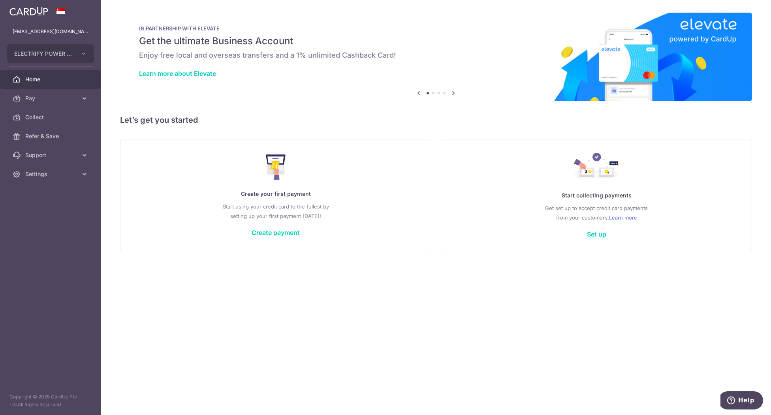
click at [283, 199] on div "Create your first payment Start using your credit card to the fullest by settin…" at bounding box center [275, 195] width 291 height 94
click at [269, 232] on link "Create payment" at bounding box center [276, 233] width 48 height 8
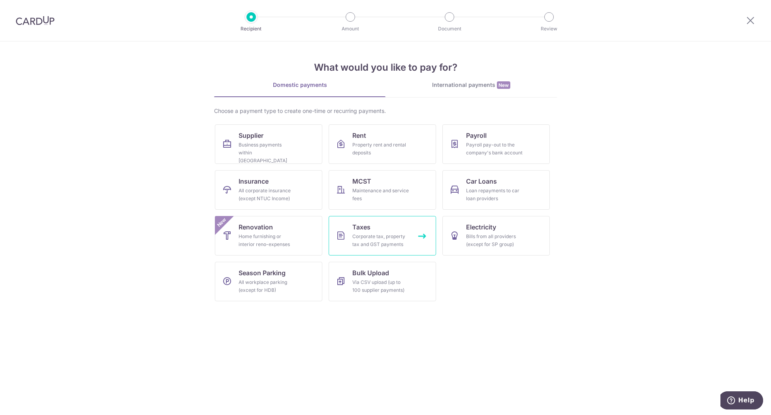
click at [381, 239] on div "Corporate tax, property tax and GST payments" at bounding box center [380, 241] width 57 height 16
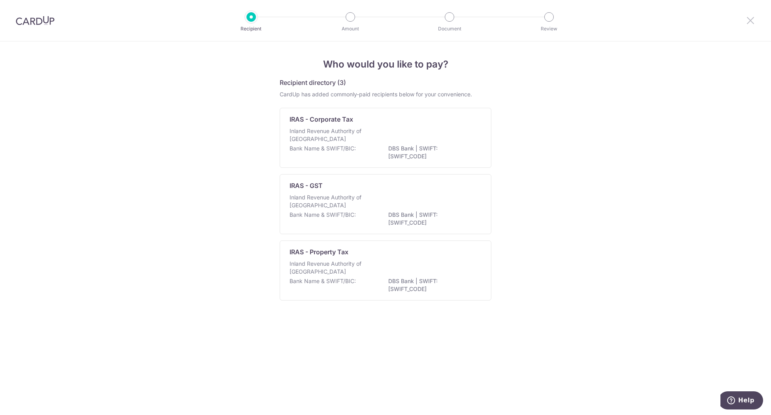
click at [750, 21] on icon at bounding box center [750, 20] width 9 height 10
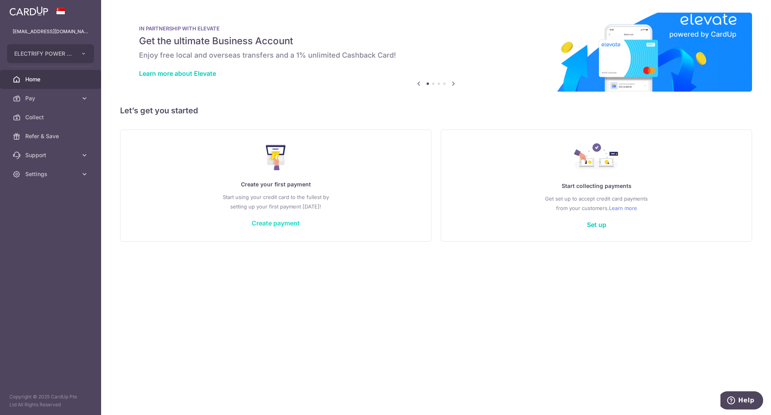
click at [292, 225] on link "Create payment" at bounding box center [276, 223] width 48 height 8
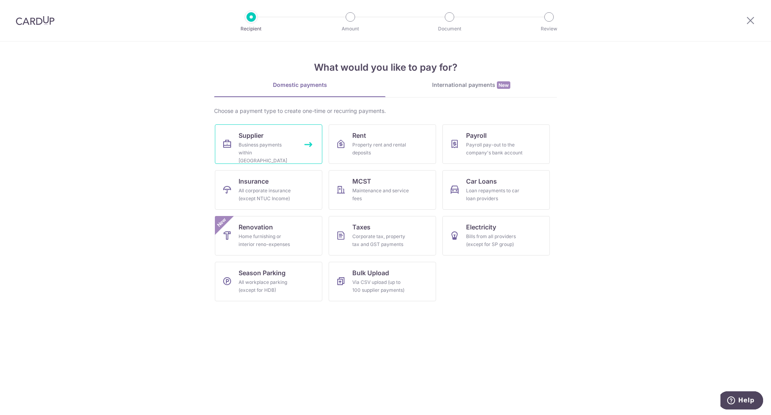
click at [272, 145] on div "Business payments within Singapore" at bounding box center [267, 153] width 57 height 24
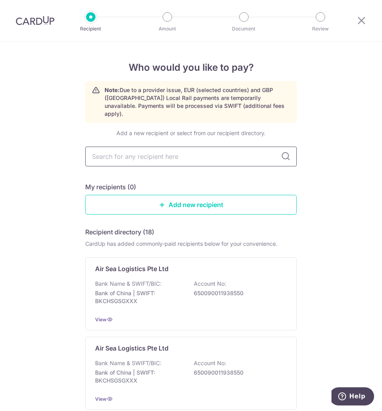
click at [178, 152] on input "text" at bounding box center [191, 157] width 212 height 20
type input "Fuji Electric"
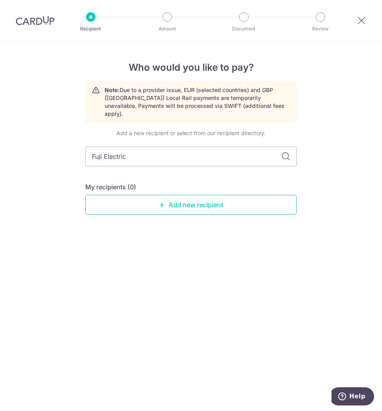
click at [179, 195] on link "Add new recipient" at bounding box center [191, 205] width 212 height 20
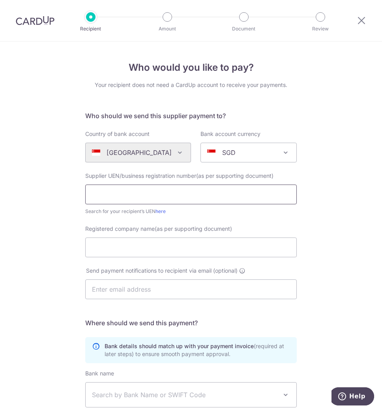
drag, startPoint x: 132, startPoint y: 194, endPoint x: 164, endPoint y: 195, distance: 32.4
click at [133, 194] on input "text" at bounding box center [191, 194] width 212 height 20
click at [111, 199] on input "text" at bounding box center [191, 194] width 212 height 20
type input "198903641H"
click at [163, 246] on input "Registered company name(as per supporting document)" at bounding box center [191, 247] width 212 height 20
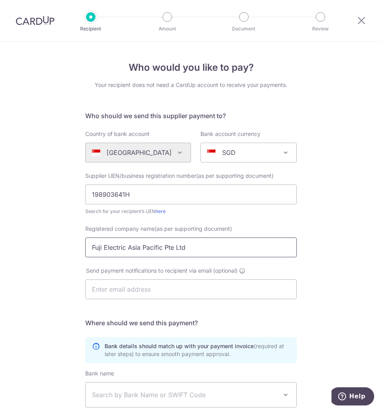
scroll to position [105, 0]
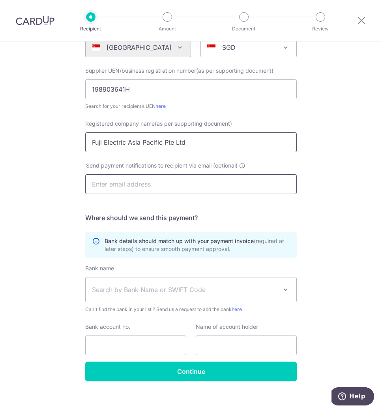
type input "Fuji Electric Asia Pacific Pte Ltd"
click at [152, 183] on input "text" at bounding box center [191, 184] width 212 height 20
click at [329, 175] on div "Who would you like to pay? Your recipient does not need a CardUp account to rec…" at bounding box center [191, 177] width 382 height 482
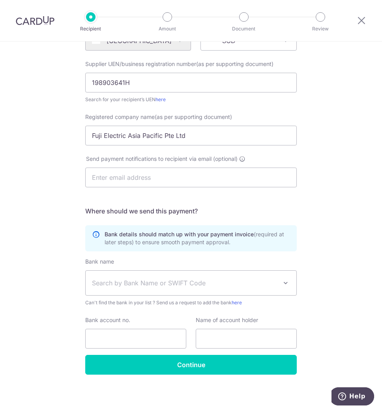
click at [216, 284] on span "Search by Bank Name or SWIFT Code" at bounding box center [185, 282] width 186 height 9
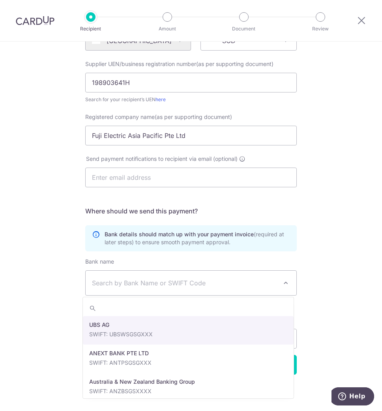
click at [119, 280] on span "Search by Bank Name or SWIFT Code" at bounding box center [185, 282] width 186 height 9
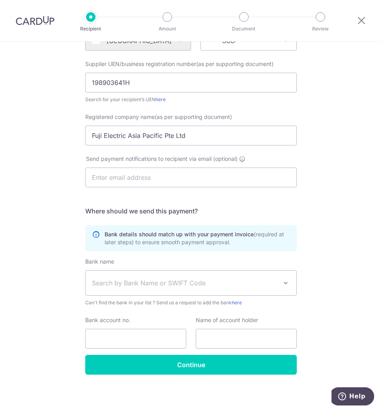
click at [139, 280] on span "Search by Bank Name or SWIFT Code" at bounding box center [185, 282] width 186 height 9
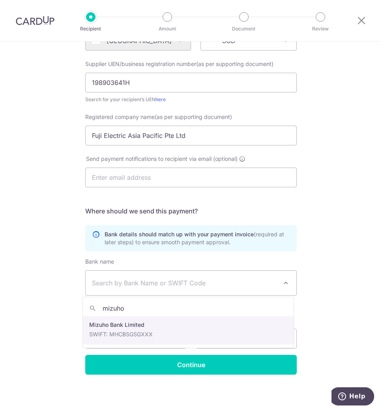
type input "mizuho"
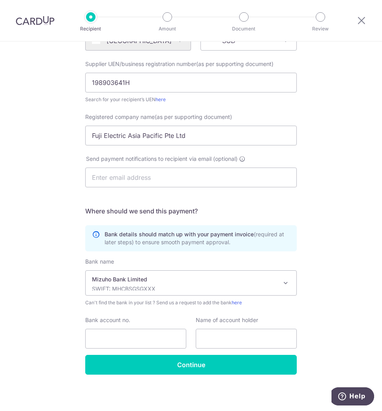
select select "11"
click at [115, 339] on input "Bank account no." at bounding box center [135, 339] width 101 height 20
type input "10849408292"
click at [240, 338] on input "text" at bounding box center [246, 339] width 101 height 20
drag, startPoint x: 187, startPoint y: 133, endPoint x: 67, endPoint y: 126, distance: 120.3
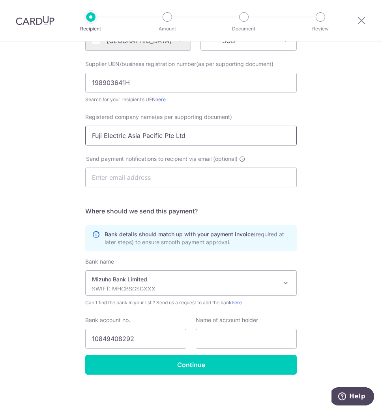
click at [67, 126] on div "Who would you like to pay? Your recipient does not need a CardUp account to rec…" at bounding box center [191, 171] width 382 height 482
click at [221, 339] on input "text" at bounding box center [246, 339] width 101 height 20
paste input "Fuji Electric Asia Pacific Pte Ltd"
type input "Fuji Electric Asia Pacific Pte Ltd"
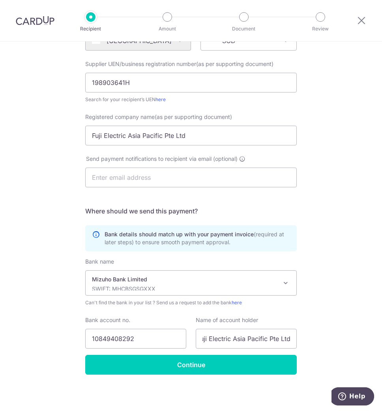
click at [322, 335] on div "Who would you like to pay? Your recipient does not need a CardUp account to rec…" at bounding box center [191, 171] width 382 height 482
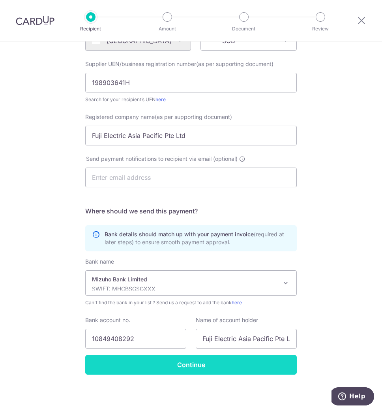
click at [201, 363] on input "Continue" at bounding box center [191, 365] width 212 height 20
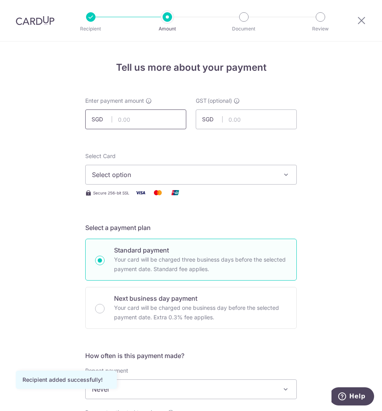
click at [128, 119] on input "text" at bounding box center [135, 119] width 101 height 20
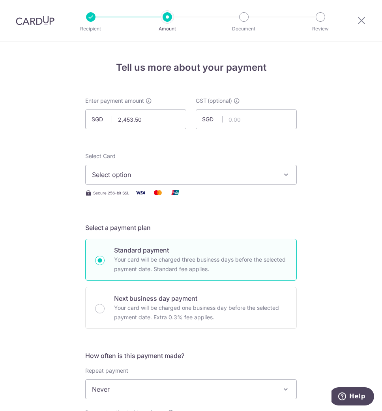
click at [130, 119] on input "2,453.50" at bounding box center [135, 119] width 101 height 20
type input "2,452.50"
click at [153, 174] on span "Select option" at bounding box center [184, 174] width 184 height 9
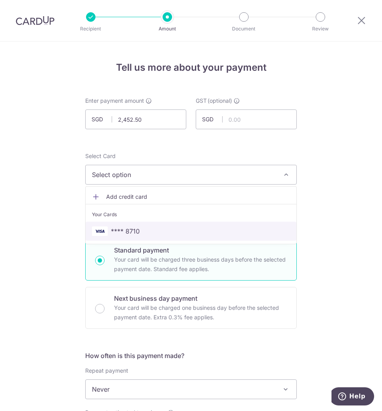
click at [144, 230] on span "**** 8710" at bounding box center [191, 230] width 198 height 9
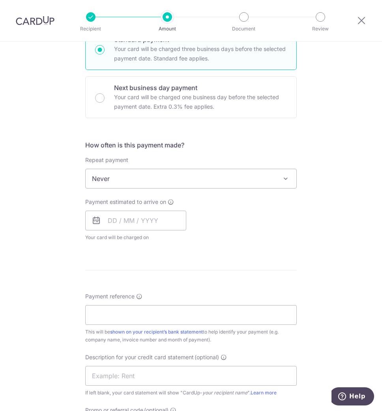
scroll to position [263, 0]
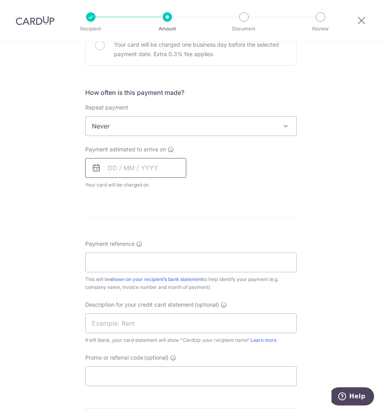
click at [138, 173] on input "text" at bounding box center [135, 168] width 101 height 20
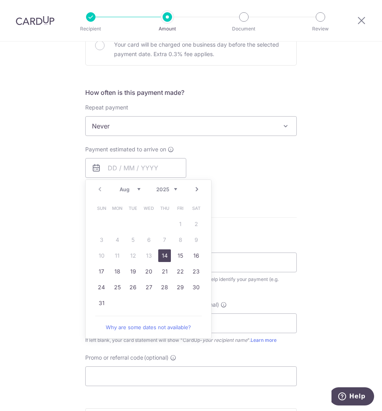
click at [162, 254] on link "14" at bounding box center [164, 255] width 13 height 13
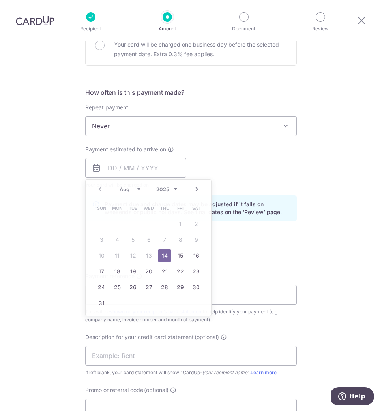
type input "14/08/2025"
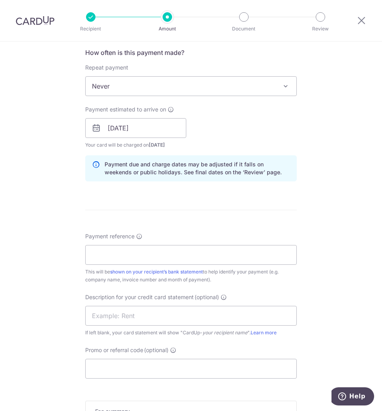
scroll to position [316, 0]
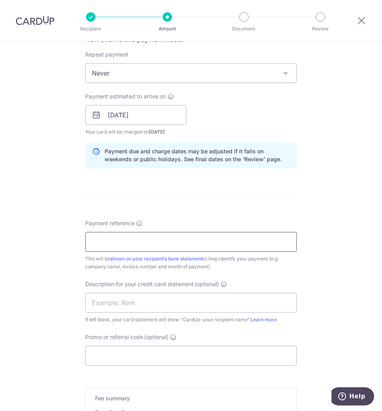
click at [111, 241] on input "Payment reference" at bounding box center [191, 242] width 212 height 20
type input "PU001529"
drag, startPoint x: 200, startPoint y: 188, endPoint x: 205, endPoint y: 209, distance: 21.6
click at [200, 192] on form "Enter payment amount SGD 2,452.50 2452.50 GST (optional) SGD Recipient added su…" at bounding box center [191, 136] width 212 height 711
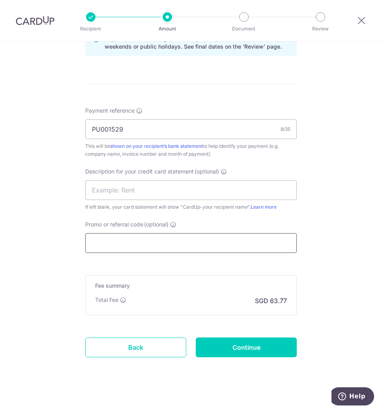
scroll to position [432, 0]
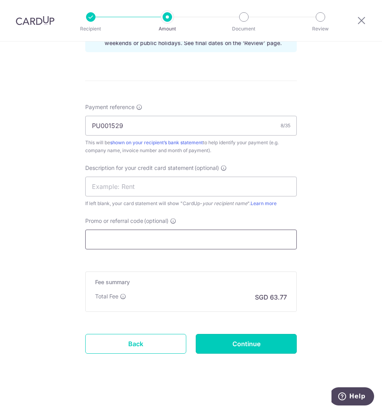
drag, startPoint x: 235, startPoint y: 348, endPoint x: 194, endPoint y: 235, distance: 119.5
click at [196, 236] on form "Enter payment amount SGD 2,452.50 2452.50 GST (optional) SGD Recipient added su…" at bounding box center [191, 20] width 212 height 711
click at [187, 235] on input "Promo or referral code (optional)" at bounding box center [191, 239] width 212 height 20
click at [235, 263] on form "Enter payment amount SGD 2,452.50 2452.50 GST (optional) SGD Recipient added su…" at bounding box center [191, 20] width 212 height 711
click at [114, 243] on input "Promo or referral code (optional)" at bounding box center [191, 239] width 212 height 20
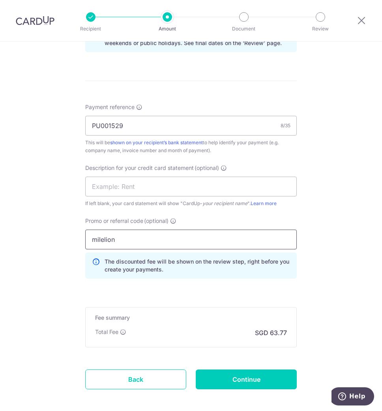
type input "milelion"
click at [337, 235] on div "Tell us more about your payment Enter payment amount SGD 2,452.50 2452.50 GST (…" at bounding box center [191, 28] width 382 height 839
click at [156, 282] on div "Promo or referral code (optional) milelion The discounted fee will be shown on …" at bounding box center [191, 251] width 221 height 68
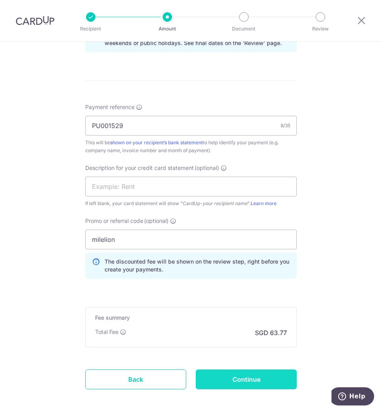
click at [241, 374] on input "Continue" at bounding box center [246, 379] width 101 height 20
type input "Create Schedule"
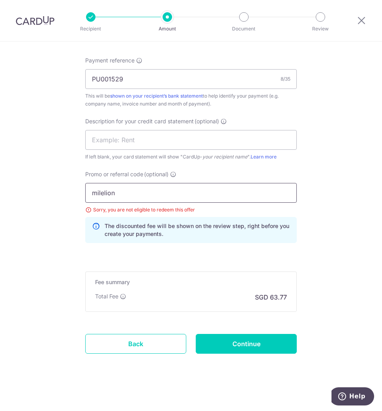
drag, startPoint x: 116, startPoint y: 190, endPoint x: 79, endPoint y: 193, distance: 37.3
click at [81, 193] on div "Promo or referral code (optional) milelion Sorry, you are not eligible to redee…" at bounding box center [191, 209] width 221 height 79
type input "off225"
click at [208, 171] on div "Promo or referral code (optional) off225 Sorry, you are not eligible to redeem …" at bounding box center [191, 206] width 212 height 73
click at [130, 197] on input "off225" at bounding box center [191, 193] width 212 height 20
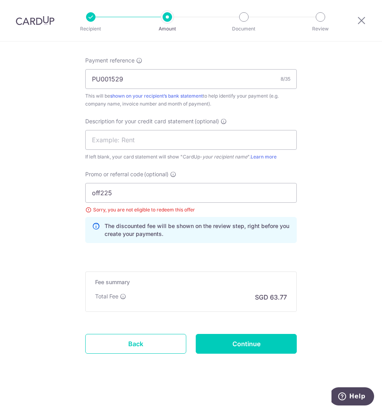
click at [264, 342] on input "Continue" at bounding box center [246, 344] width 101 height 20
type input "Update Schedule"
click at [115, 190] on input "off225" at bounding box center [191, 193] width 212 height 20
click at [233, 240] on div "The discounted fee will be shown on the review step, right before you create yo…" at bounding box center [191, 230] width 212 height 26
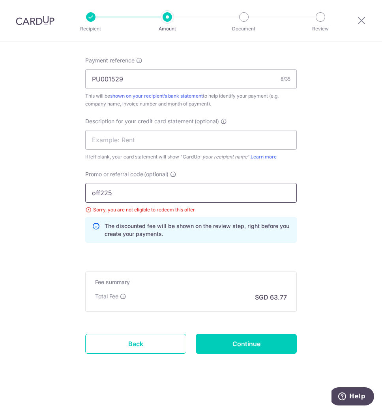
click at [126, 195] on input "off225" at bounding box center [191, 193] width 212 height 20
click at [87, 192] on input "off225" at bounding box center [191, 193] width 212 height 20
click at [201, 198] on input "off225" at bounding box center [191, 193] width 212 height 20
click at [197, 197] on input "off225" at bounding box center [191, 193] width 212 height 20
click at [175, 231] on p "The discounted fee will be shown on the review step, right before you create yo…" at bounding box center [198, 230] width 186 height 16
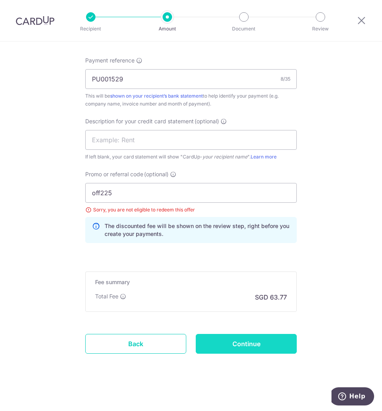
click at [221, 342] on input "Continue" at bounding box center [246, 344] width 101 height 20
type input "Update Schedule"
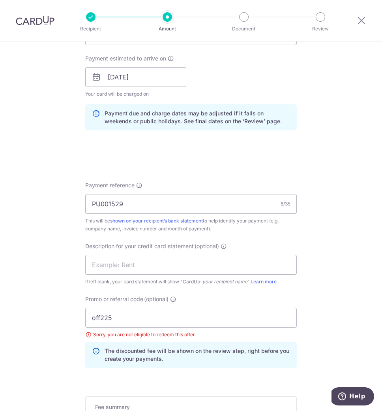
scroll to position [369, 0]
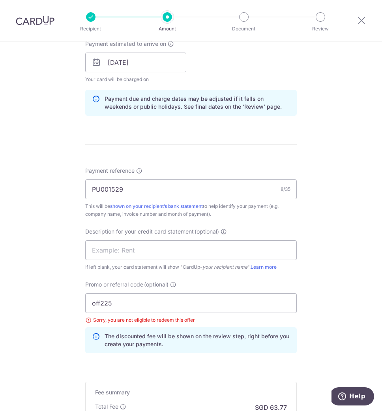
click at [234, 225] on div "Payment reference PU001529 8/35 This will be shown on your recipient’s bank sta…" at bounding box center [191, 263] width 212 height 193
click at [132, 298] on input "off225" at bounding box center [191, 303] width 212 height 20
click at [328, 224] on div "Tell us more about your payment Enter payment amount SGD 2,452.50 2452.50 GST (…" at bounding box center [191, 98] width 382 height 850
drag, startPoint x: 134, startPoint y: 301, endPoint x: 81, endPoint y: 302, distance: 53.3
click at [81, 302] on div "Promo or referral code (optional) off225 Sorry, you are not eligible to redeem …" at bounding box center [191, 319] width 221 height 79
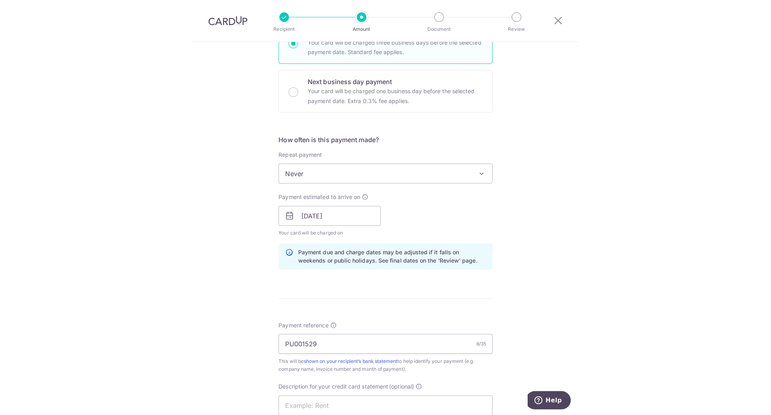
scroll to position [105, 0]
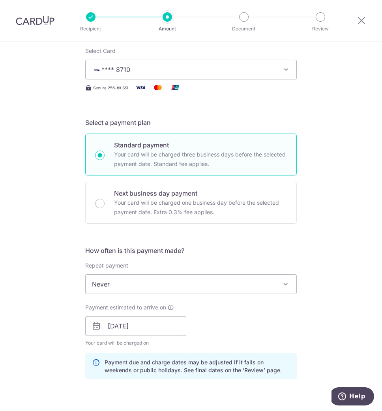
click at [314, 105] on div "Tell us more about your payment Enter payment amount SGD 2,452.50 2452.50 GST (…" at bounding box center [191, 343] width 382 height 814
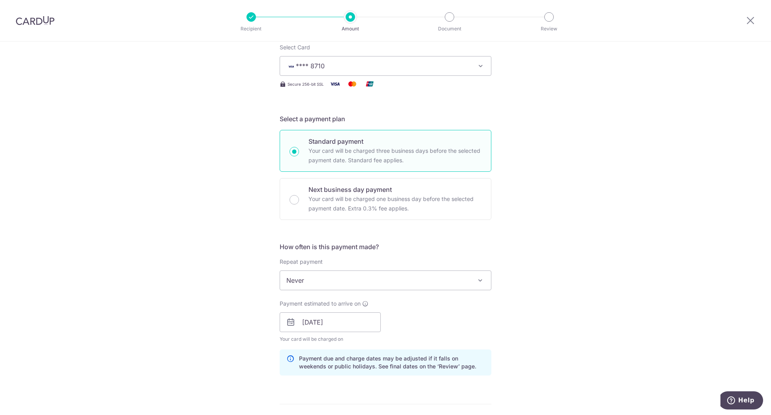
scroll to position [0, 0]
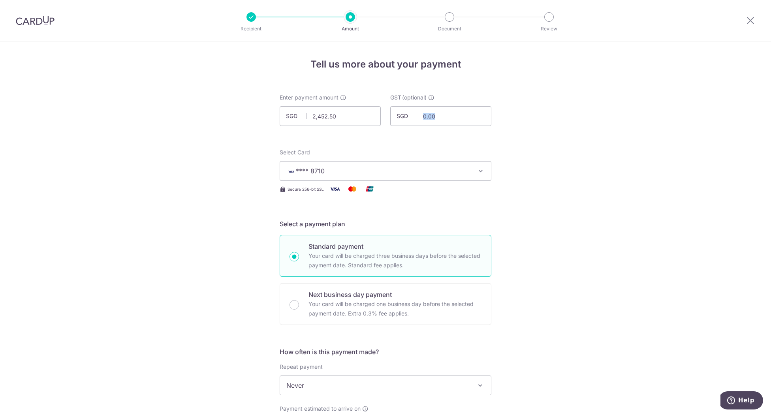
drag, startPoint x: 566, startPoint y: 123, endPoint x: 568, endPoint y: 114, distance: 9.3
drag, startPoint x: 750, startPoint y: 19, endPoint x: 430, endPoint y: 43, distance: 320.4
click at [382, 19] on icon at bounding box center [750, 20] width 9 height 10
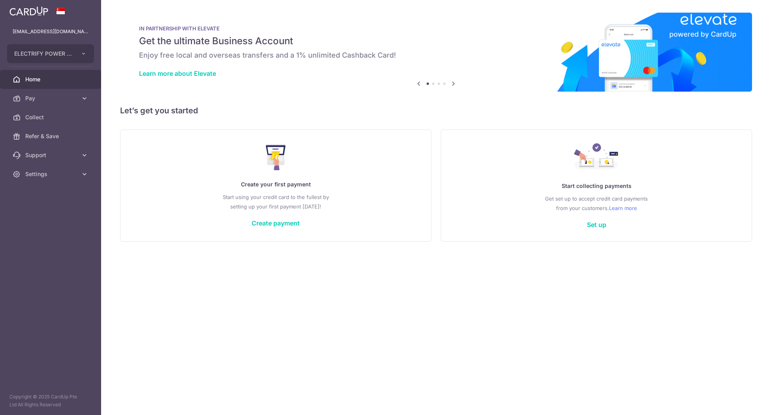
click at [382, 172] on div "Start collecting payments Get set up to accept credit card payments from your c…" at bounding box center [596, 185] width 291 height 97
click at [274, 219] on link "Create payment" at bounding box center [276, 223] width 48 height 8
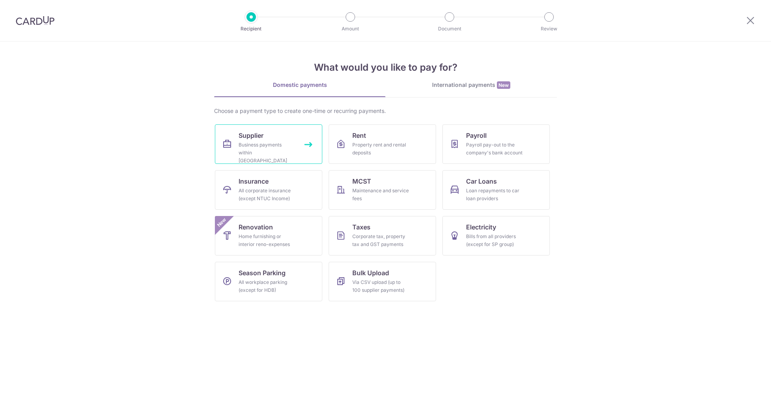
click at [280, 149] on div "Business payments within Singapore" at bounding box center [267, 153] width 57 height 24
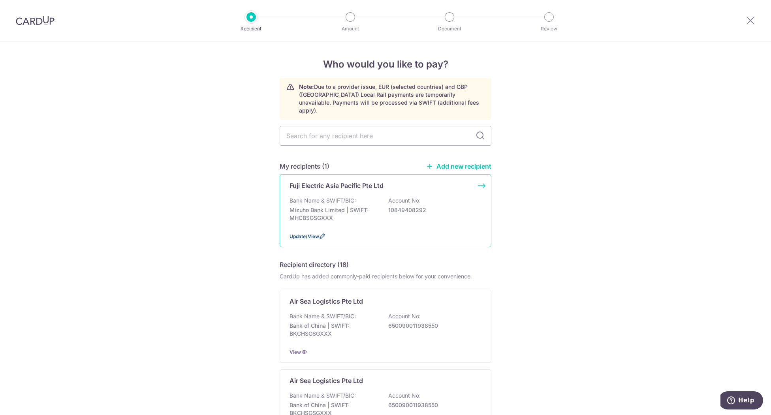
click at [307, 233] on span "Update/View" at bounding box center [305, 236] width 30 height 6
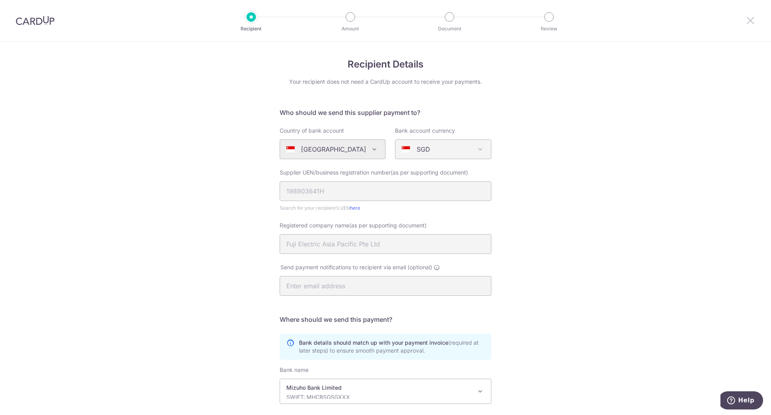
click at [748, 19] on icon at bounding box center [750, 20] width 9 height 10
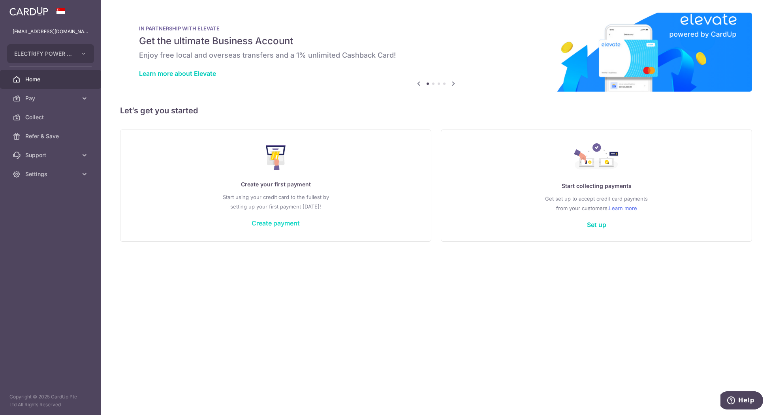
click at [276, 220] on link "Create payment" at bounding box center [276, 223] width 48 height 8
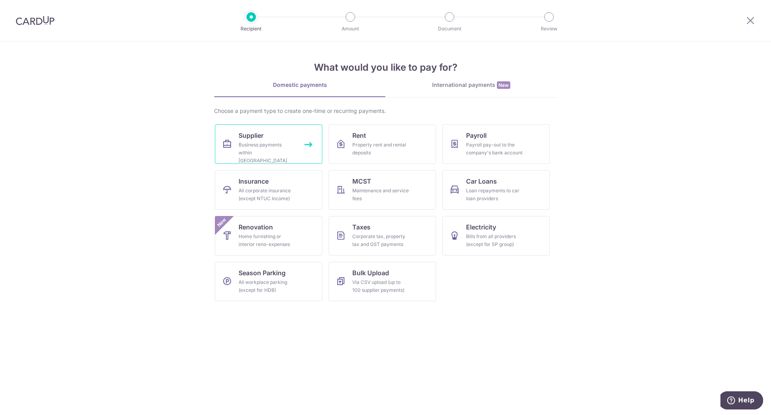
click at [269, 143] on div "Business payments within [GEOGRAPHIC_DATA]" at bounding box center [267, 153] width 57 height 24
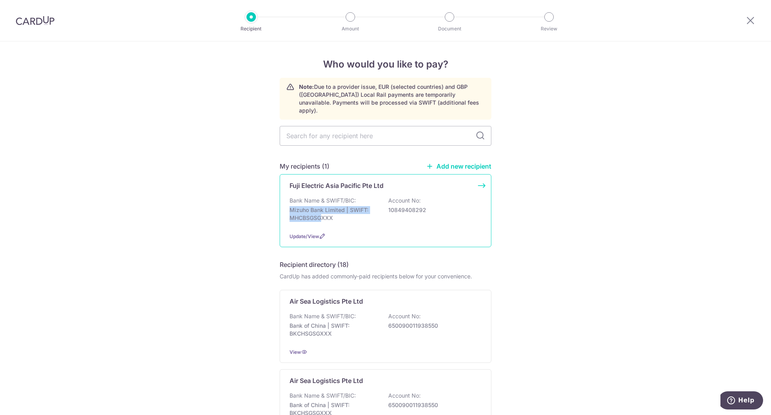
drag, startPoint x: 373, startPoint y: 197, endPoint x: 359, endPoint y: 197, distance: 13.4
click at [359, 197] on div "Bank Name & SWIFT/BIC: Mizuho Bank Limited | SWIFT: MHCBSGSGXXX Account No: 108…" at bounding box center [386, 211] width 192 height 29
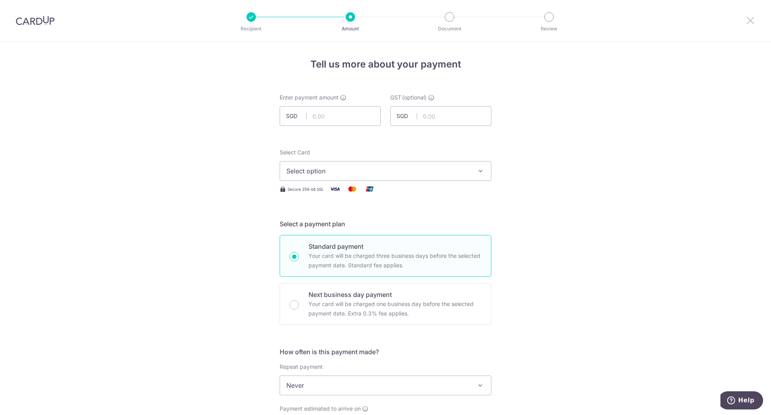
click at [752, 19] on icon at bounding box center [750, 20] width 9 height 10
click at [748, 15] on div at bounding box center [750, 20] width 41 height 41
click at [746, 14] on div at bounding box center [750, 20] width 41 height 41
click at [748, 24] on icon at bounding box center [750, 20] width 9 height 10
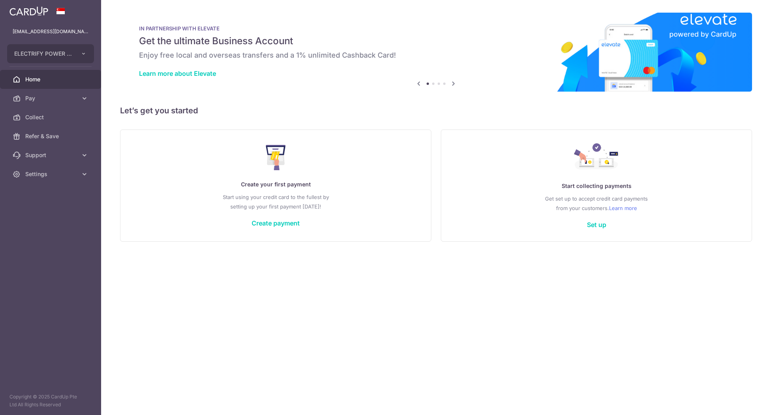
click at [287, 228] on div "Create your first payment Start using your credit card to the fullest by settin…" at bounding box center [275, 186] width 291 height 94
click at [290, 219] on link "Create payment" at bounding box center [276, 223] width 48 height 8
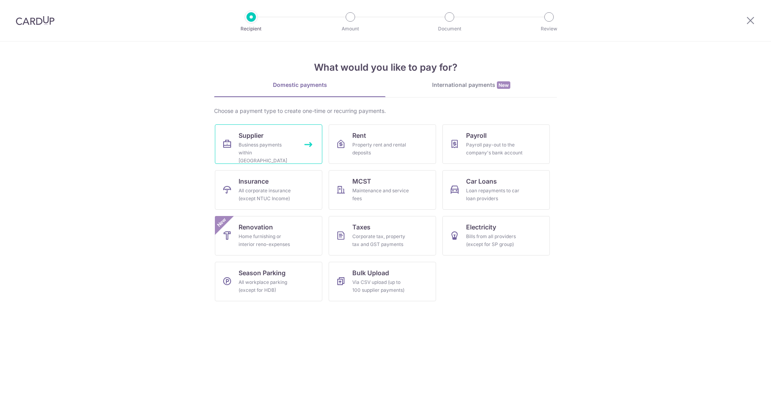
click at [258, 135] on span "Supplier" at bounding box center [251, 135] width 25 height 9
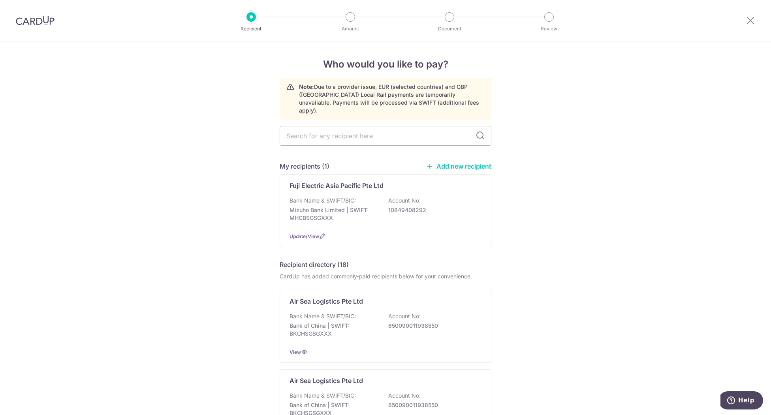
click at [452, 162] on link "Add new recipient" at bounding box center [458, 166] width 65 height 8
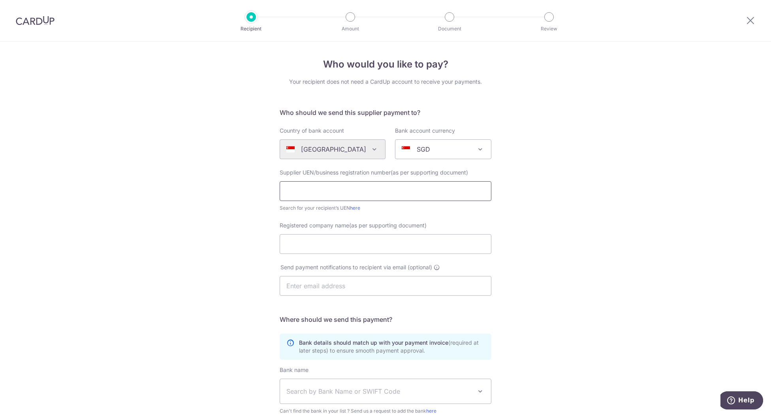
click at [344, 187] on input "text" at bounding box center [386, 191] width 212 height 20
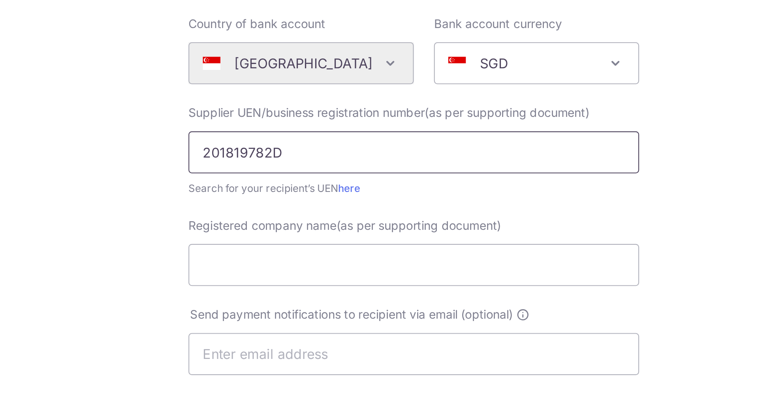
type input "201819782D"
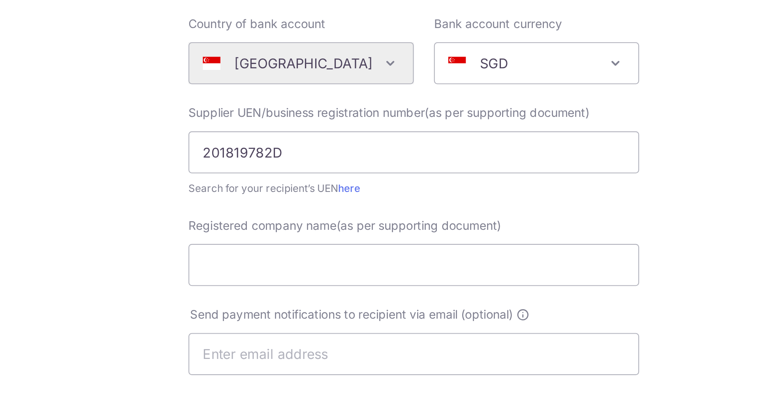
click at [395, 209] on div "Search for your recipient’s UEN here" at bounding box center [386, 208] width 212 height 8
click at [390, 206] on div "Search for your recipient’s UEN here" at bounding box center [386, 208] width 212 height 8
click at [400, 211] on div "Search for your recipient’s UEN here" at bounding box center [386, 208] width 212 height 8
click at [341, 243] on input "Registered company name(as per supporting document)" at bounding box center [386, 244] width 212 height 20
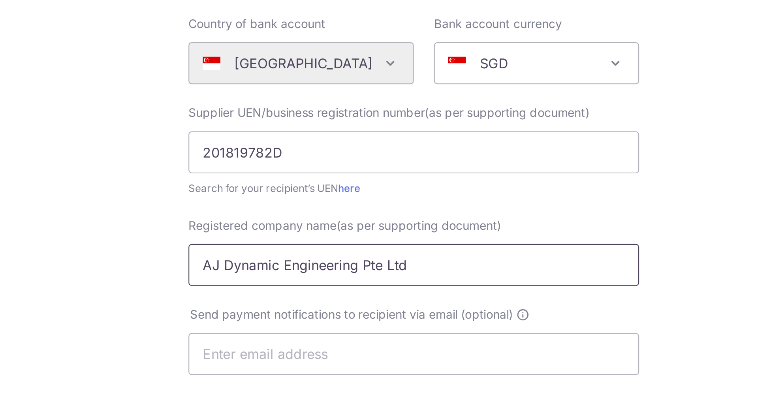
type input "AJ Dynamic Engineering Pte Ltd"
click at [243, 250] on div "Who would you like to pay? Your recipient does not need a CardUp account to rec…" at bounding box center [385, 280] width 771 height 479
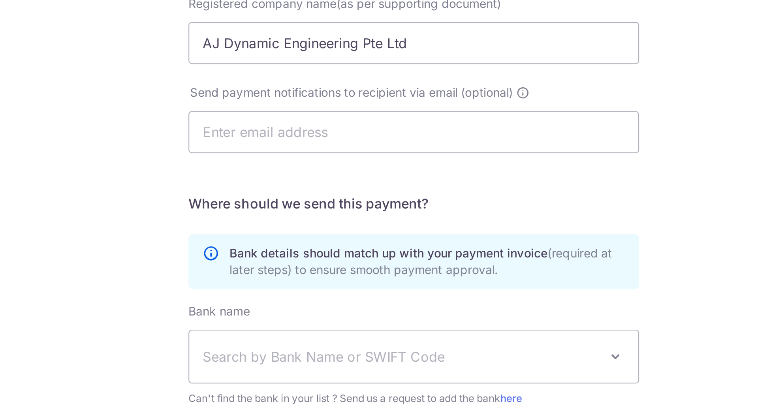
scroll to position [104, 0]
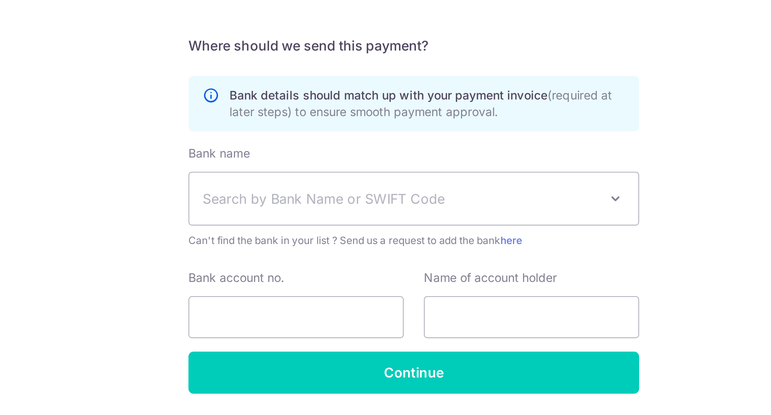
click at [343, 285] on span "Search by Bank Name or SWIFT Code" at bounding box center [379, 286] width 186 height 9
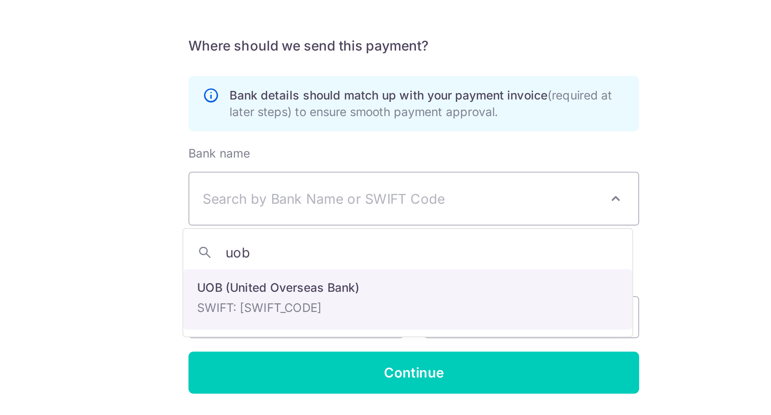
type input "uob"
select select "18"
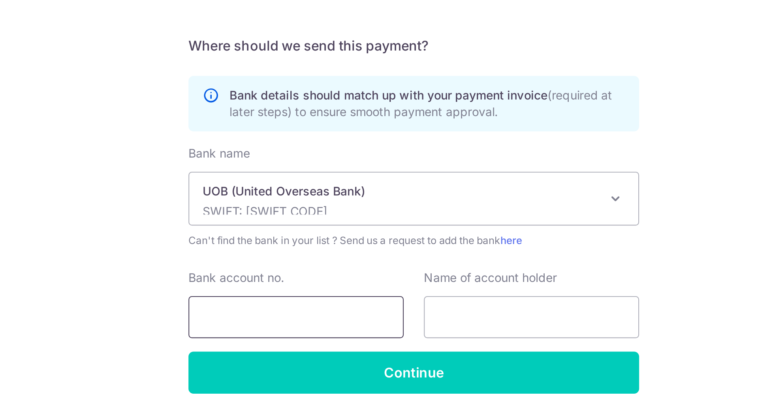
click at [318, 341] on input "Bank account no." at bounding box center [330, 343] width 101 height 20
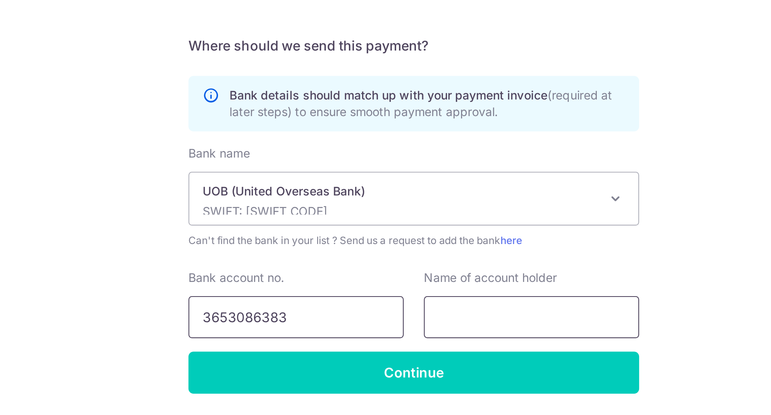
type input "3653086383"
click at [408, 345] on input "text" at bounding box center [440, 343] width 101 height 20
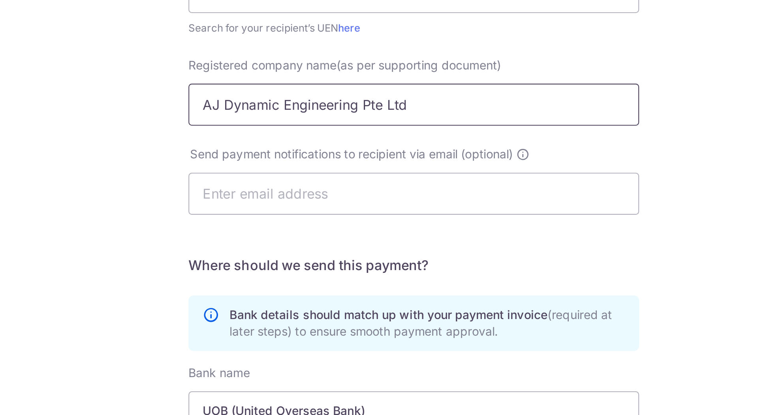
scroll to position [0, 0]
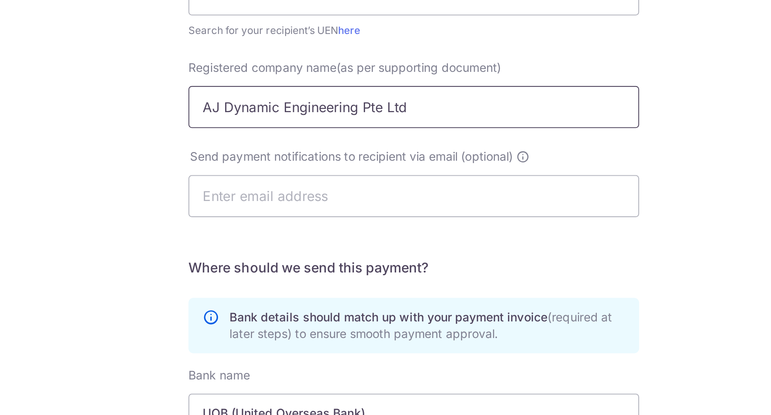
drag, startPoint x: 384, startPoint y: 245, endPoint x: 279, endPoint y: 245, distance: 105.1
click at [280, 245] on input "AJ Dynamic Engineering Pte Ltd" at bounding box center [386, 244] width 212 height 20
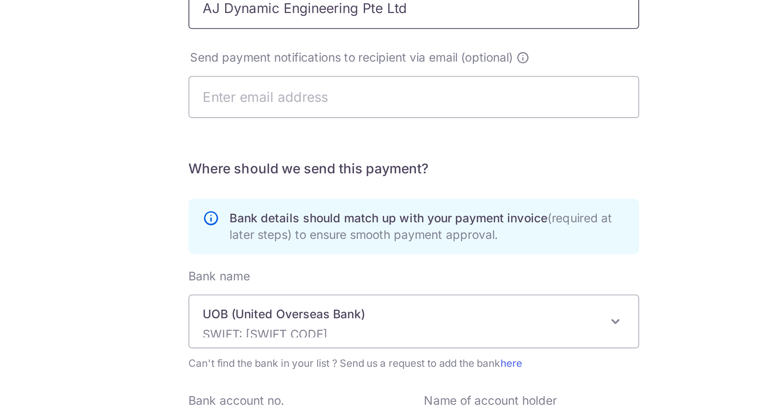
scroll to position [104, 0]
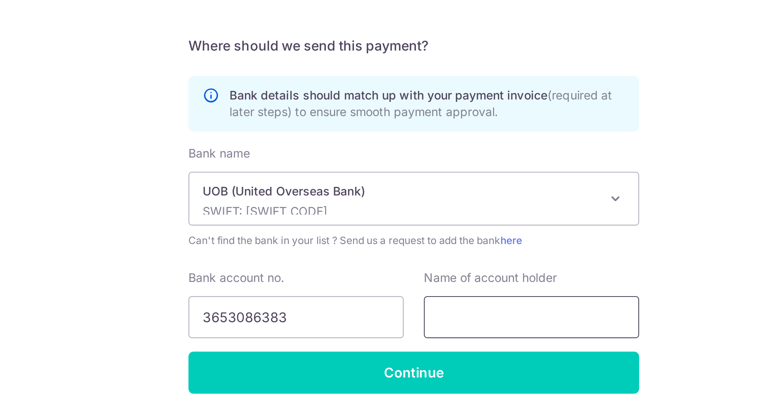
drag, startPoint x: 410, startPoint y: 340, endPoint x: 421, endPoint y: 341, distance: 10.3
click at [410, 340] on input "text" at bounding box center [440, 343] width 101 height 20
paste input "AJ Dynamic Engineering Pte Ltd"
type input "AJ Dynamic Engineering Pte Ltd"
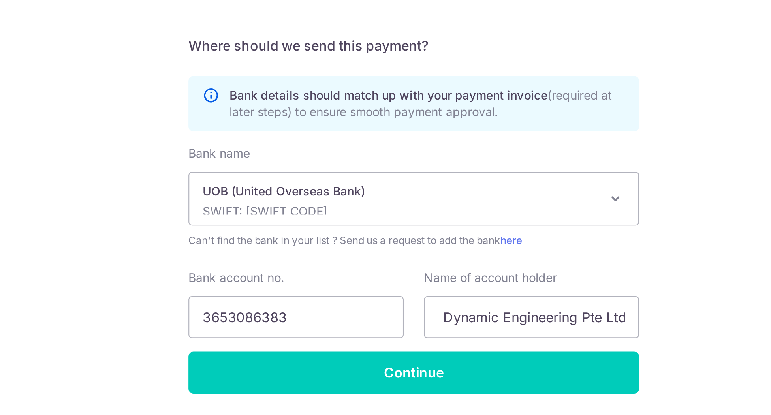
click at [508, 321] on div "Who would you like to pay? Your recipient does not need a CardUp account to rec…" at bounding box center [385, 176] width 771 height 479
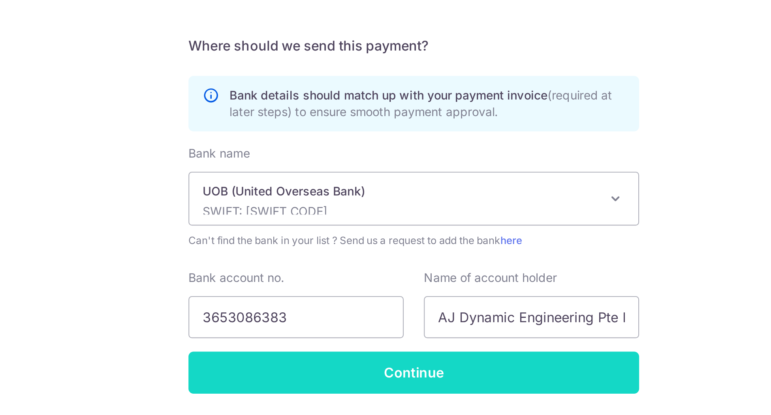
click at [346, 366] on input "Continue" at bounding box center [386, 369] width 212 height 20
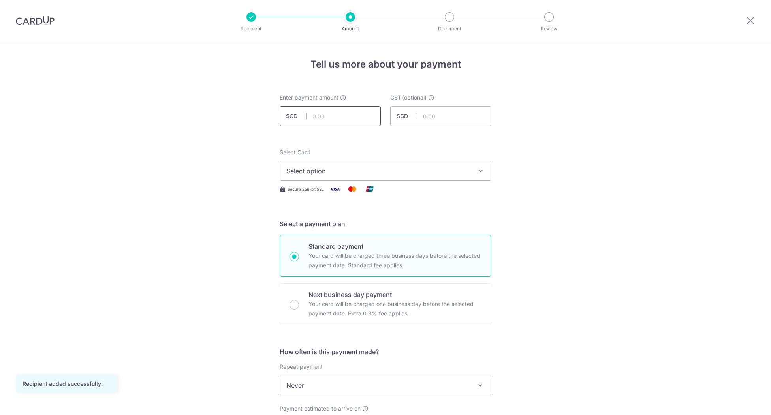
drag, startPoint x: 320, startPoint y: 115, endPoint x: 328, endPoint y: 118, distance: 8.4
click at [320, 115] on input "text" at bounding box center [330, 116] width 101 height 20
type input "4,360.00"
click at [378, 167] on span "Select option" at bounding box center [378, 170] width 184 height 9
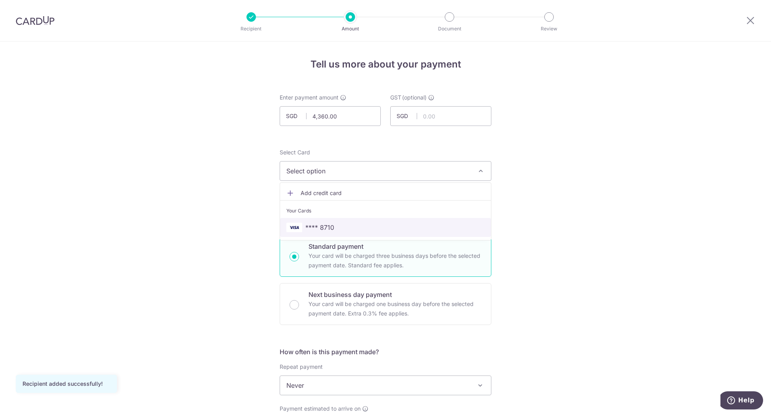
click at [346, 229] on span "**** 8710" at bounding box center [385, 227] width 198 height 9
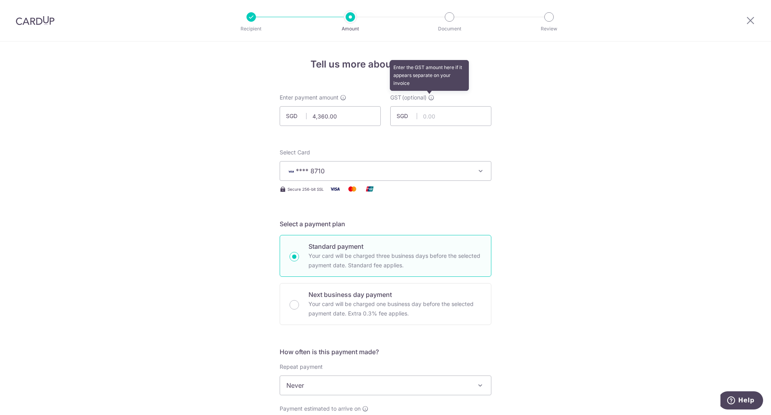
click at [429, 98] on icon at bounding box center [431, 97] width 6 height 6
drag, startPoint x: 643, startPoint y: 134, endPoint x: 637, endPoint y: 147, distance: 14.0
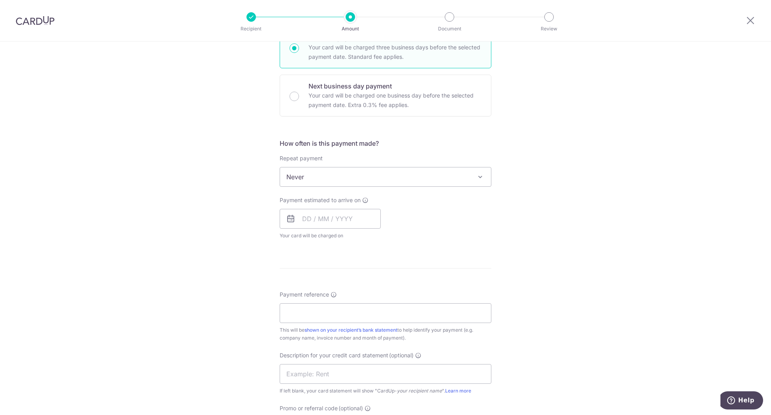
scroll to position [211, 0]
click at [348, 219] on input "text" at bounding box center [330, 217] width 101 height 20
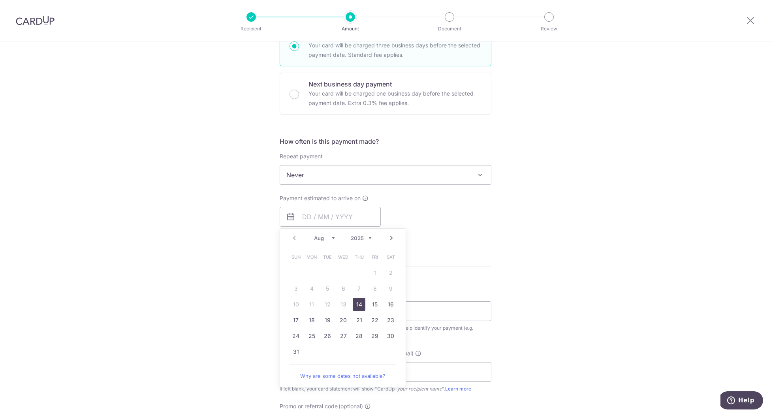
click at [360, 303] on link "14" at bounding box center [359, 304] width 13 height 13
type input "[DATE]"
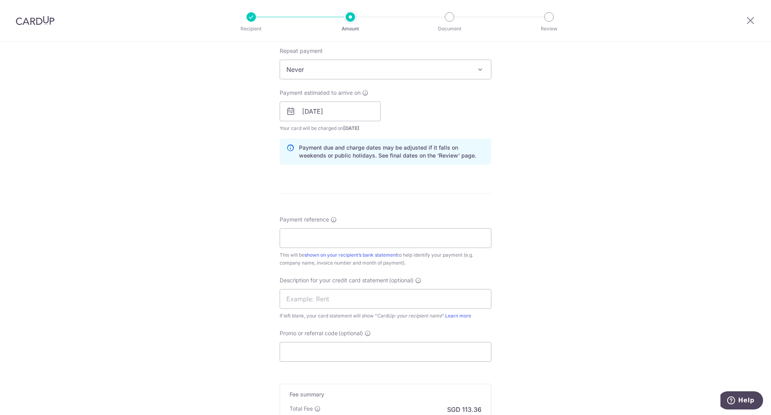
scroll to position [421, 0]
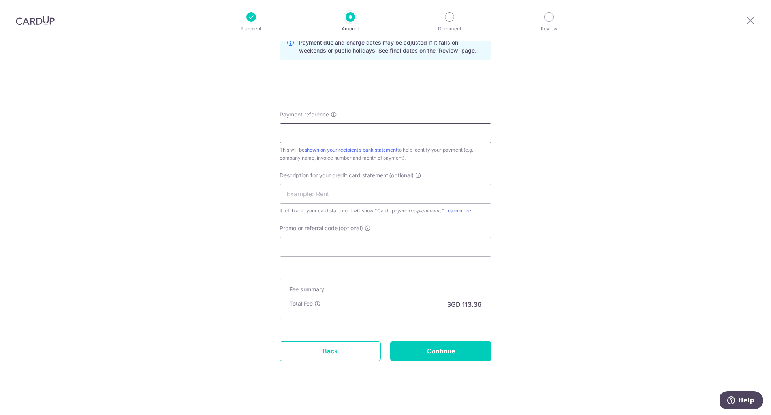
drag, startPoint x: 349, startPoint y: 130, endPoint x: 358, endPoint y: 129, distance: 9.1
click at [349, 130] on input "Payment reference" at bounding box center [386, 133] width 212 height 20
type input "IN25-07-1852"
click at [542, 137] on div "Tell us more about your payment Enter payment amount SGD 4,360.00 4360.00 GST (…" at bounding box center [385, 20] width 771 height 800
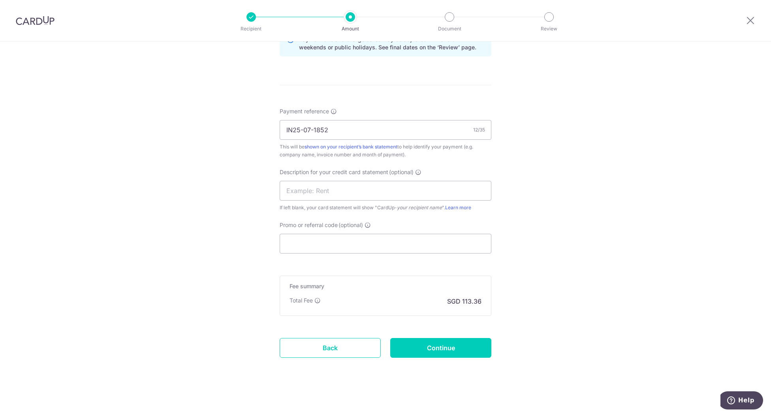
scroll to position [424, 0]
click at [363, 238] on input "Promo or referral code (optional)" at bounding box center [386, 244] width 212 height 20
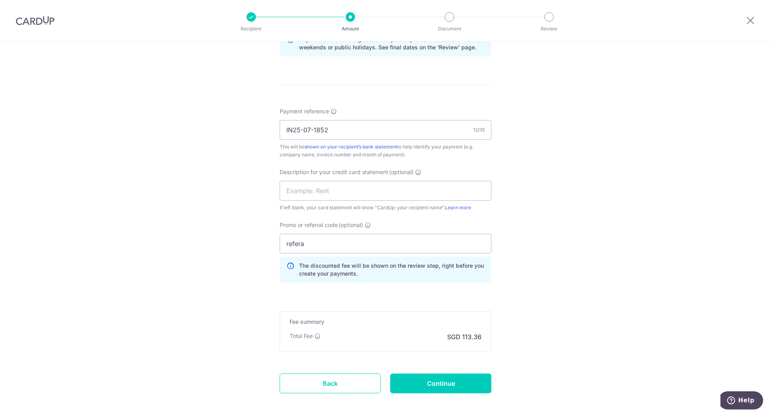
click at [589, 235] on div "Tell us more about your payment Enter payment amount SGD 4,360.00 4360.00 GST (…" at bounding box center [385, 34] width 771 height 835
click at [318, 246] on input "refera" at bounding box center [386, 244] width 212 height 20
type input "referral200"
click at [605, 284] on div "Tell us more about your payment Enter payment amount SGD 4,360.00 4360.00 GST (…" at bounding box center [385, 34] width 771 height 835
click at [424, 382] on input "Continue" at bounding box center [440, 384] width 101 height 20
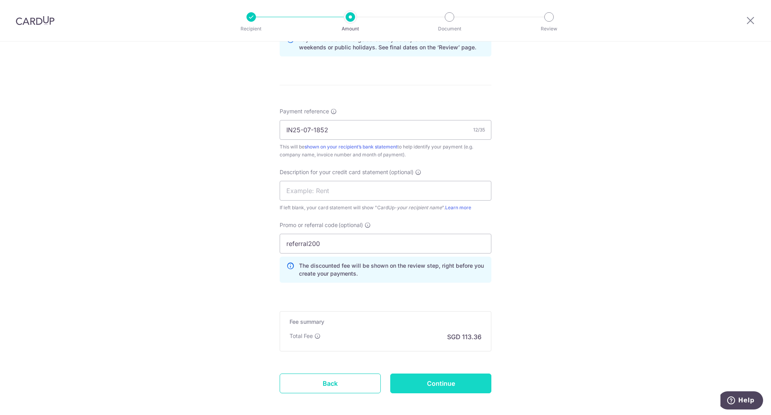
type input "Create Schedule"
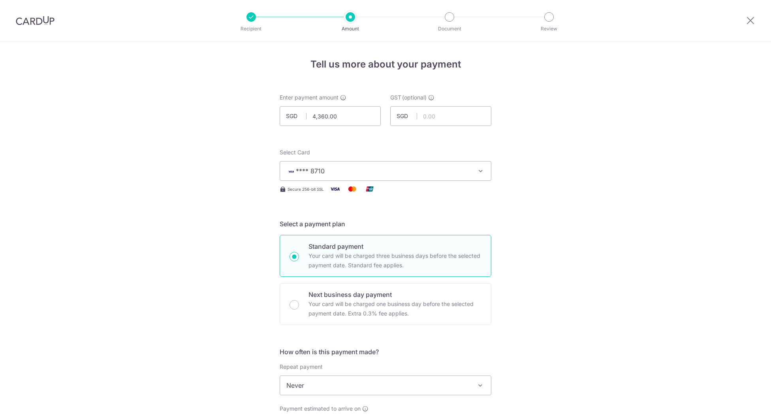
scroll to position [471, 0]
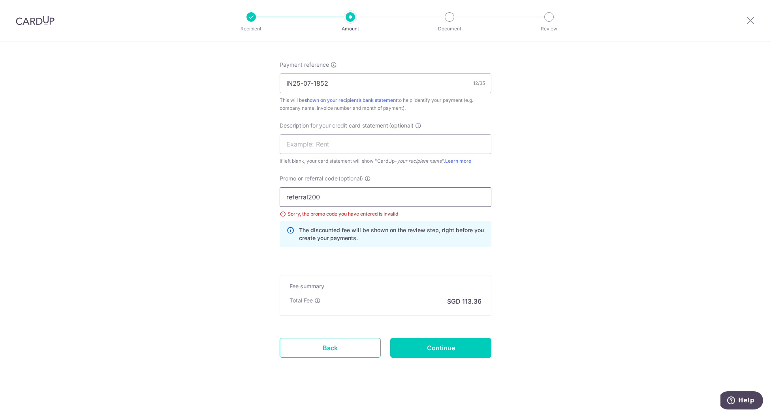
click at [302, 197] on input "referral200" at bounding box center [386, 197] width 212 height 20
type input "REFERRAL200"
click at [468, 347] on input "Continue" at bounding box center [440, 348] width 101 height 20
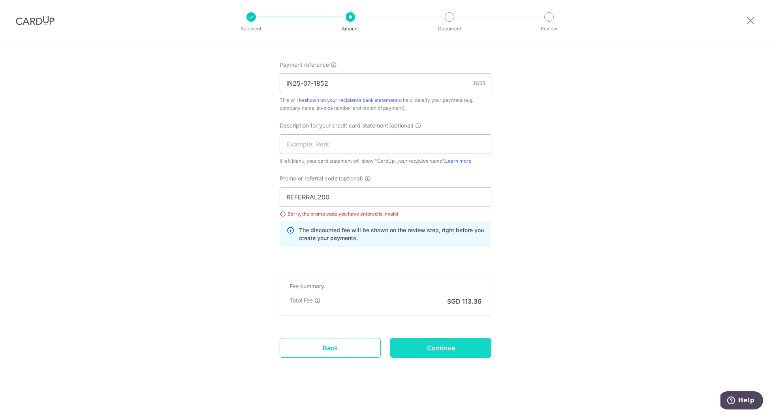
type input "Update Schedule"
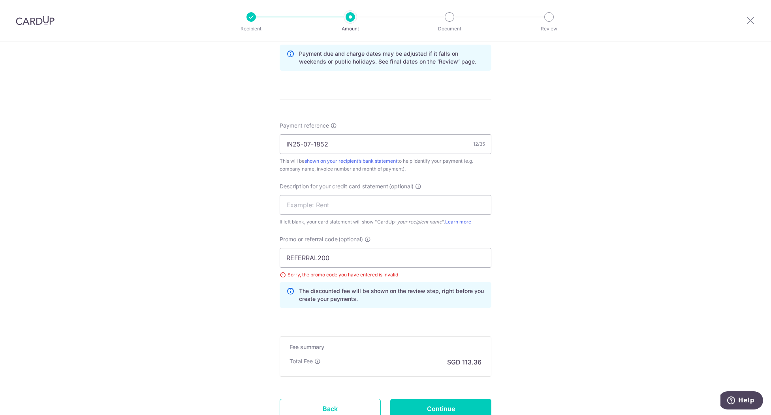
scroll to position [471, 0]
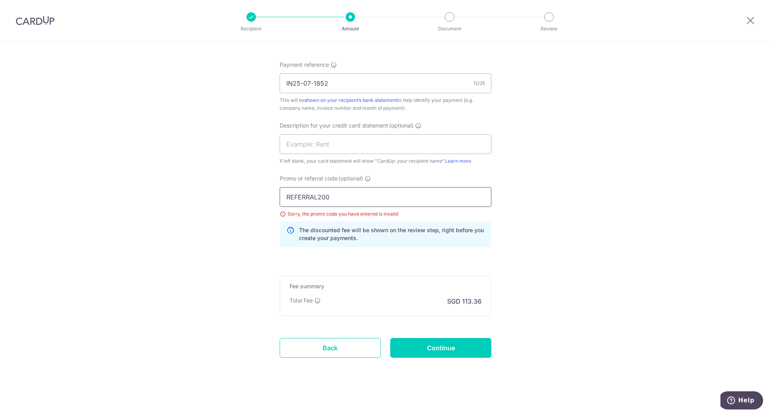
drag, startPoint x: 336, startPoint y: 194, endPoint x: 278, endPoint y: 196, distance: 57.3
click at [280, 196] on input "REFERRAL200" at bounding box center [386, 197] width 212 height 20
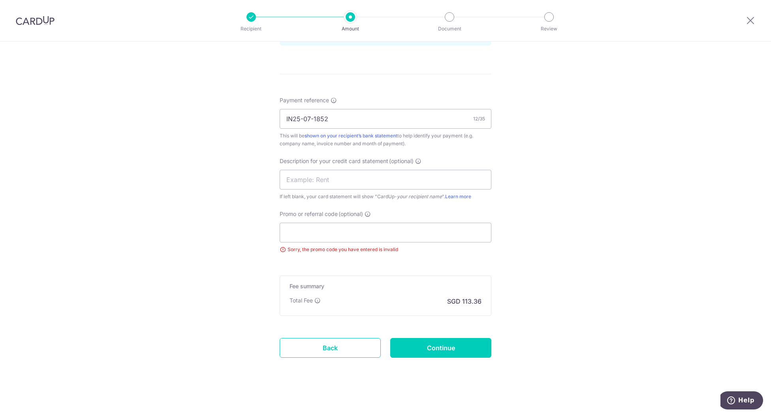
click at [607, 186] on div "Tell us more about your payment Enter payment amount SGD 4,360.00 4360.00 GST (…" at bounding box center [385, 11] width 771 height 811
click at [468, 345] on input "Continue" at bounding box center [440, 348] width 101 height 20
type input "Update Schedule"
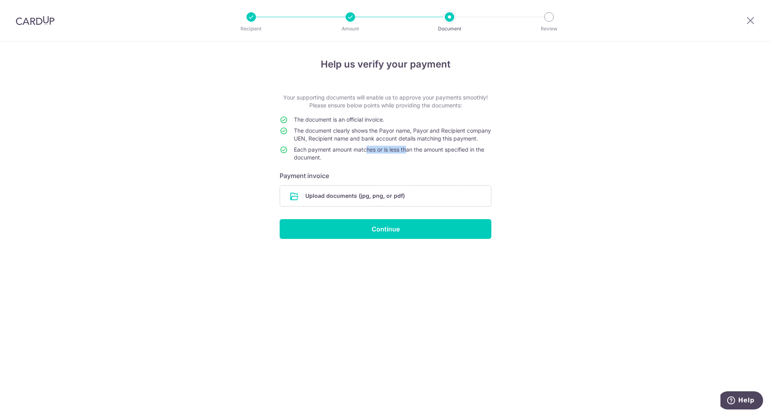
drag, startPoint x: 365, startPoint y: 158, endPoint x: 408, endPoint y: 157, distance: 43.1
click at [406, 155] on span "Each payment amount matches or is less than the amount specified in the documen…" at bounding box center [389, 153] width 190 height 15
drag, startPoint x: 408, startPoint y: 157, endPoint x: 456, endPoint y: 171, distance: 49.9
click at [456, 165] on td "Each payment amount matches or is less than the amount specified in the documen…" at bounding box center [392, 155] width 197 height 19
click at [419, 205] on input "file" at bounding box center [385, 196] width 211 height 21
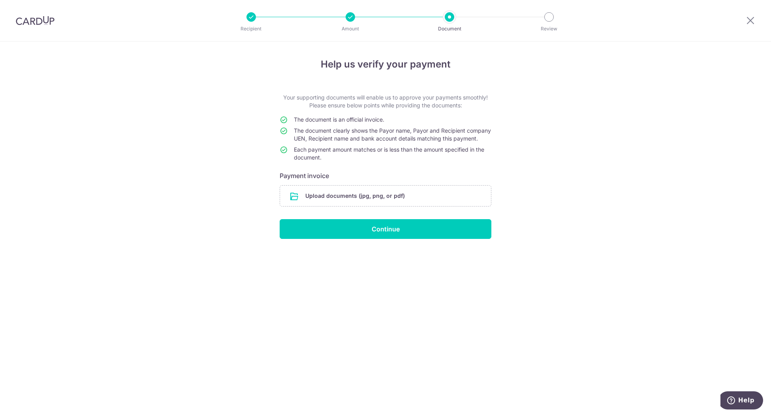
click at [355, 20] on div "Amount" at bounding box center [350, 16] width 9 height 9
click at [345, 23] on div "Recipient Amount Document Review" at bounding box center [400, 20] width 339 height 41
drag, startPoint x: 754, startPoint y: 23, endPoint x: 443, endPoint y: 41, distance: 312.2
click at [754, 23] on icon at bounding box center [750, 20] width 9 height 10
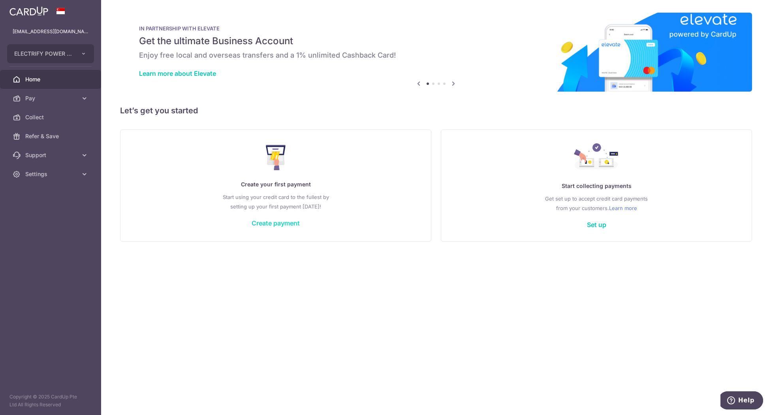
click at [275, 222] on link "Create payment" at bounding box center [276, 223] width 48 height 8
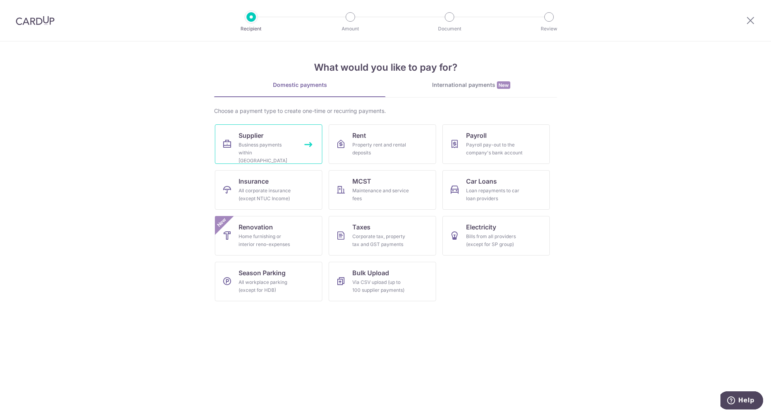
click at [268, 142] on div "Business payments within Singapore" at bounding box center [267, 153] width 57 height 24
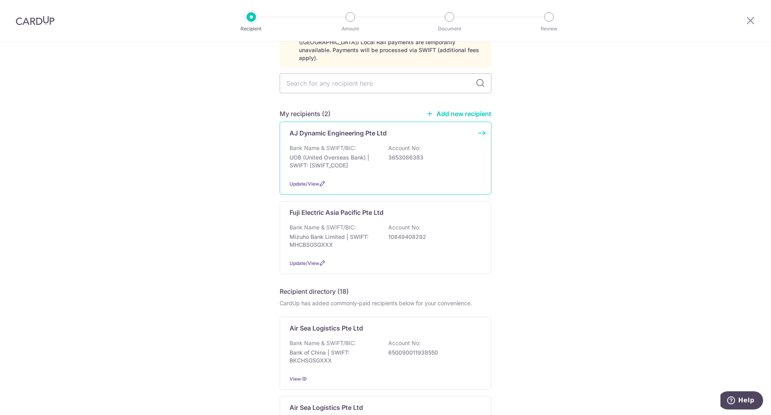
click at [391, 144] on p "Account No:" at bounding box center [404, 148] width 32 height 8
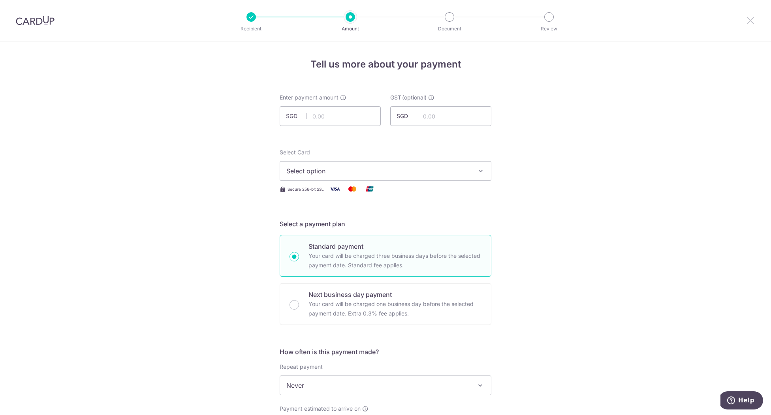
click at [750, 21] on icon at bounding box center [750, 20] width 9 height 10
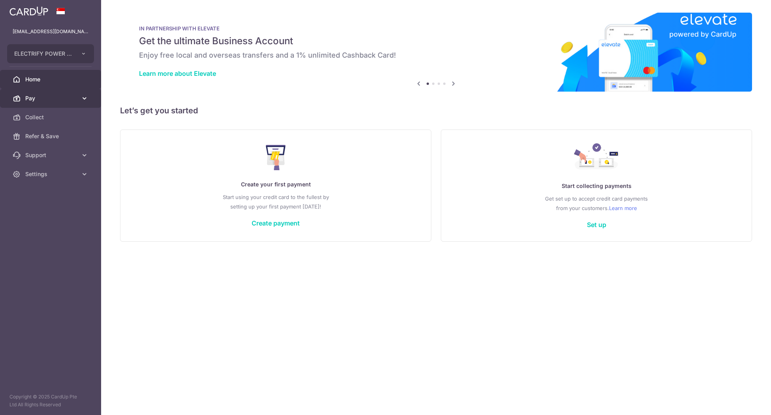
click at [51, 103] on link "Pay" at bounding box center [50, 98] width 101 height 19
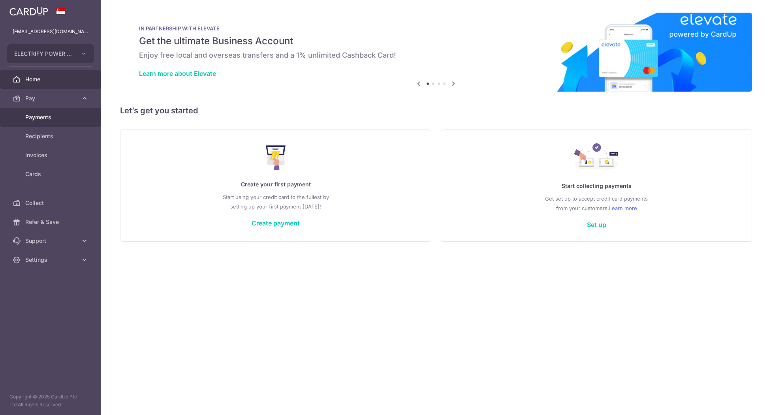
click at [43, 119] on span "Payments" at bounding box center [51, 117] width 52 height 8
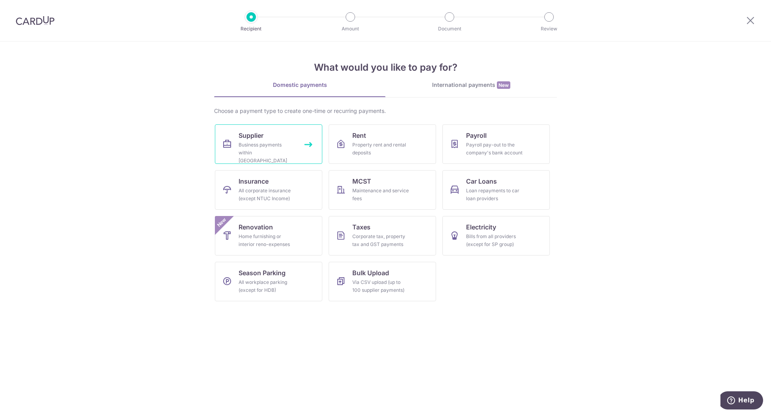
click at [290, 149] on div "Business payments within [GEOGRAPHIC_DATA]" at bounding box center [267, 153] width 57 height 24
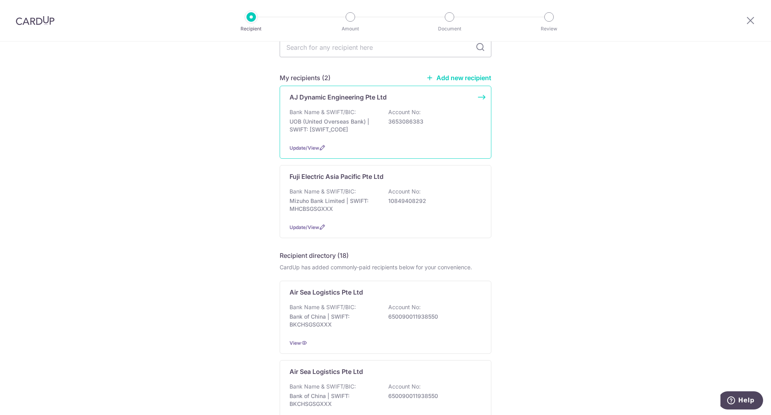
scroll to position [105, 0]
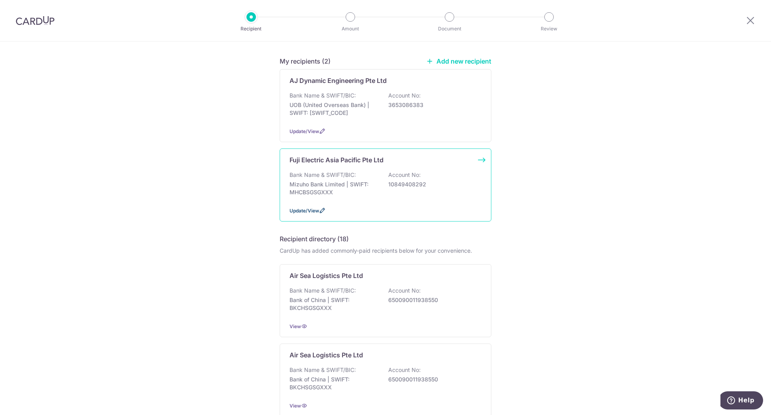
click at [306, 208] on span "Update/View" at bounding box center [305, 211] width 30 height 6
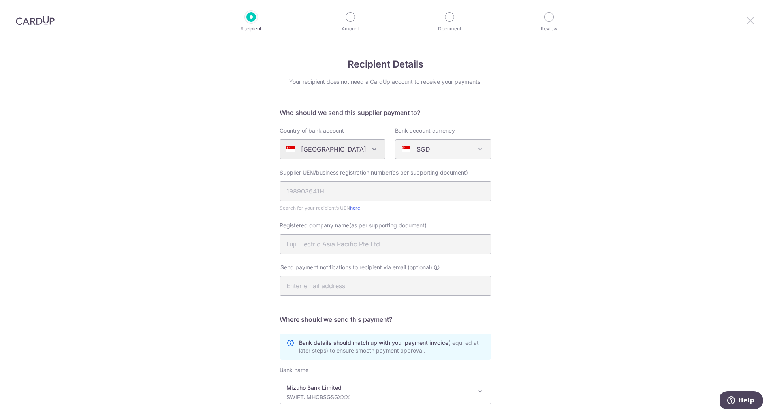
click at [748, 25] on icon at bounding box center [750, 20] width 9 height 10
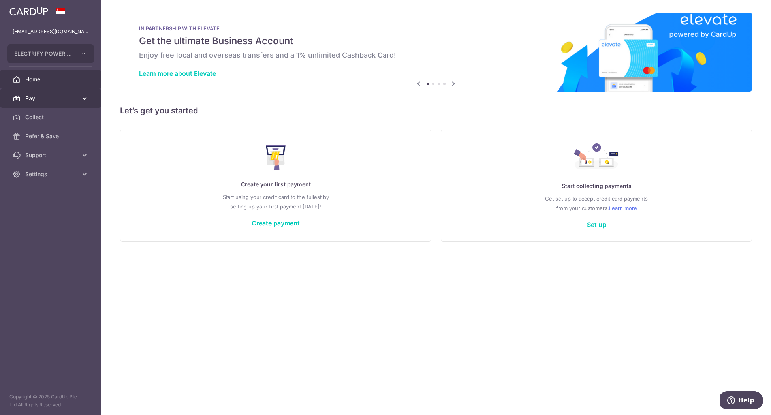
click at [41, 96] on span "Pay" at bounding box center [51, 98] width 52 height 8
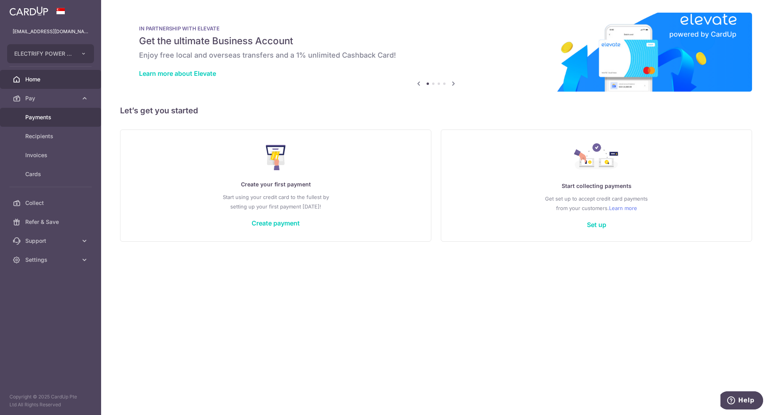
click at [59, 117] on span "Payments" at bounding box center [51, 117] width 52 height 8
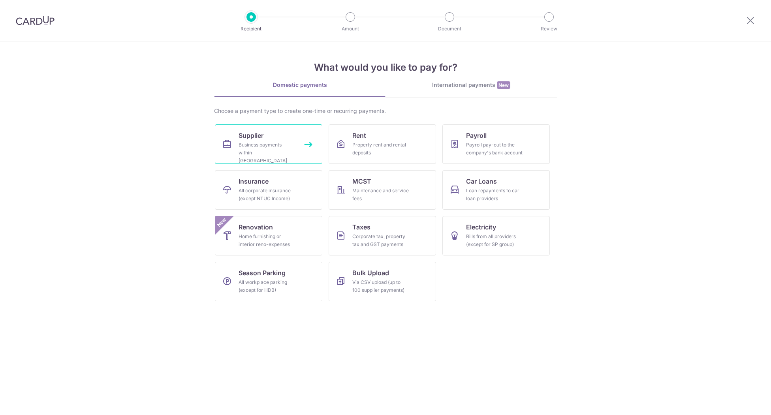
click at [246, 134] on span "Supplier" at bounding box center [251, 135] width 25 height 9
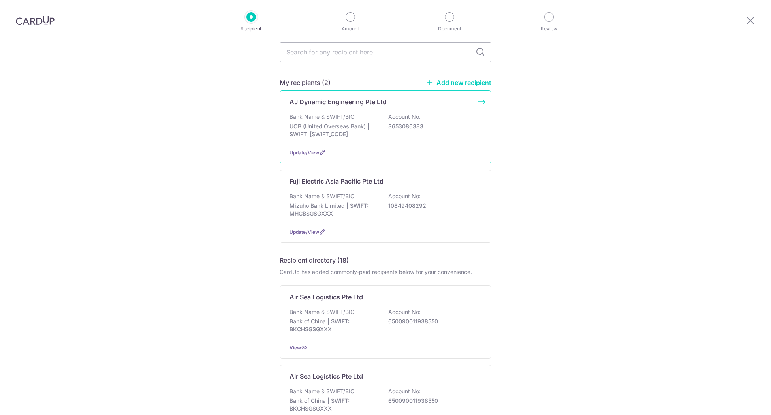
scroll to position [105, 0]
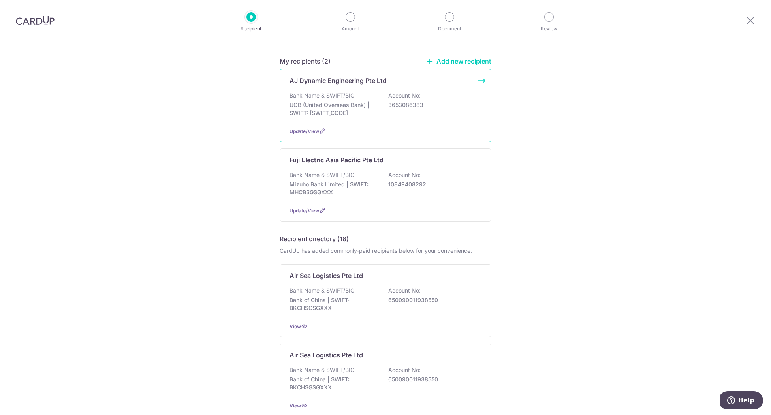
click at [370, 101] on p "UOB (United Overseas Bank) | SWIFT: [SWIFT_CODE]" at bounding box center [334, 109] width 88 height 16
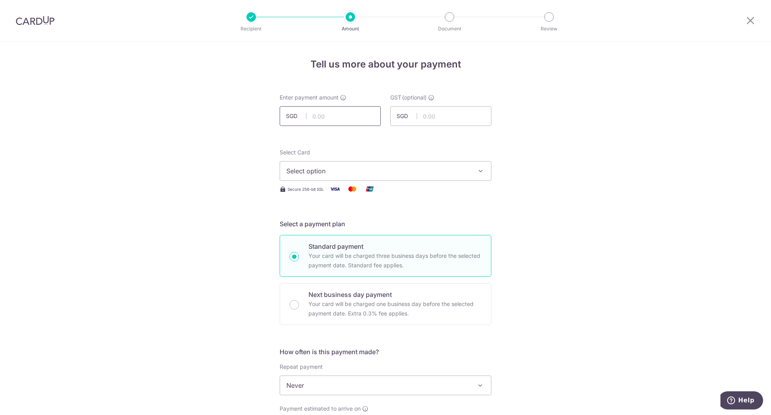
click at [307, 111] on input "text" at bounding box center [330, 116] width 101 height 20
type input "4,360.00"
click at [440, 172] on span "Select option" at bounding box center [378, 170] width 184 height 9
click at [339, 222] on link "**** 8710" at bounding box center [385, 227] width 211 height 19
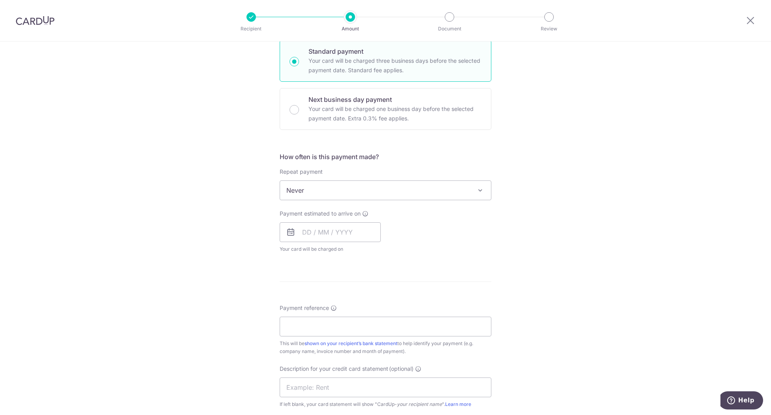
scroll to position [263, 0]
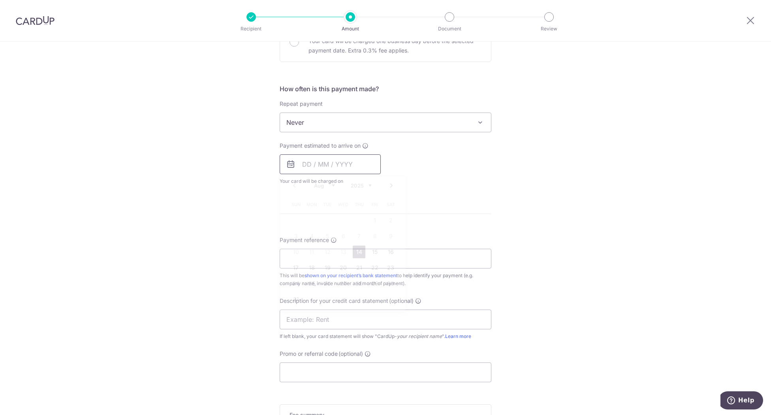
click at [335, 163] on input "text" at bounding box center [330, 164] width 101 height 20
click at [356, 250] on link "14" at bounding box center [359, 252] width 13 height 13
type input "14/08/2025"
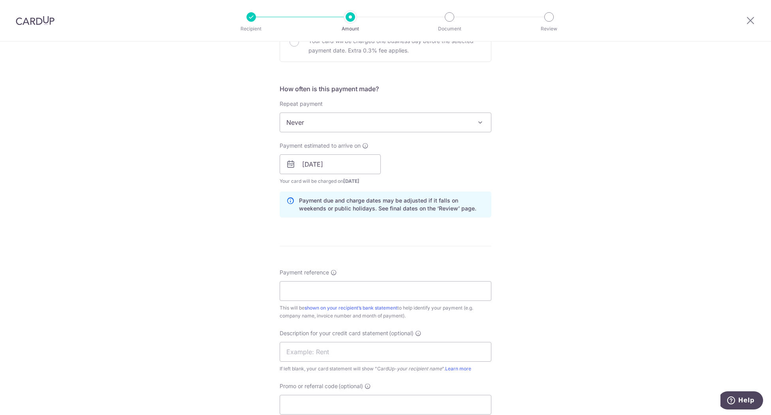
scroll to position [369, 0]
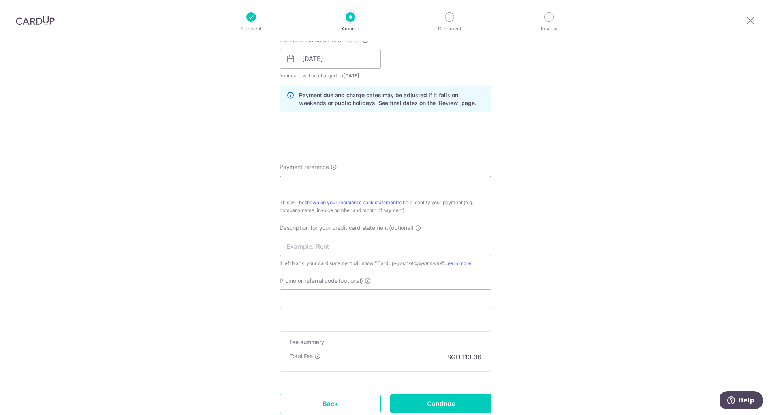
click at [333, 179] on input "Payment reference" at bounding box center [386, 186] width 212 height 20
type input "IN25-07-1852"
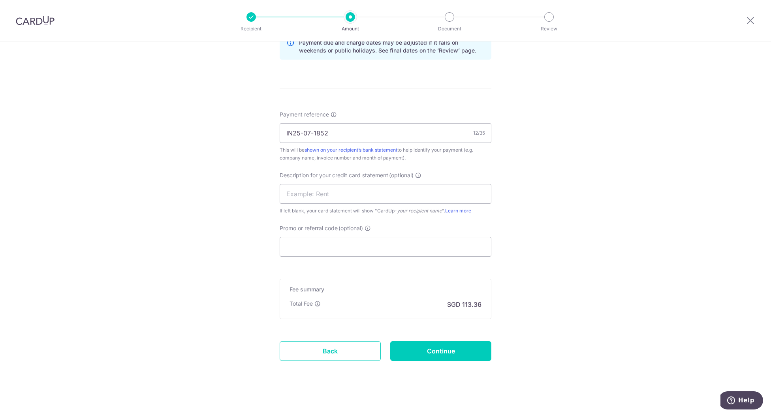
click at [610, 197] on div "Tell us more about your payment Enter payment amount SGD 4,360.00 4360.00 GST (…" at bounding box center [385, 20] width 771 height 800
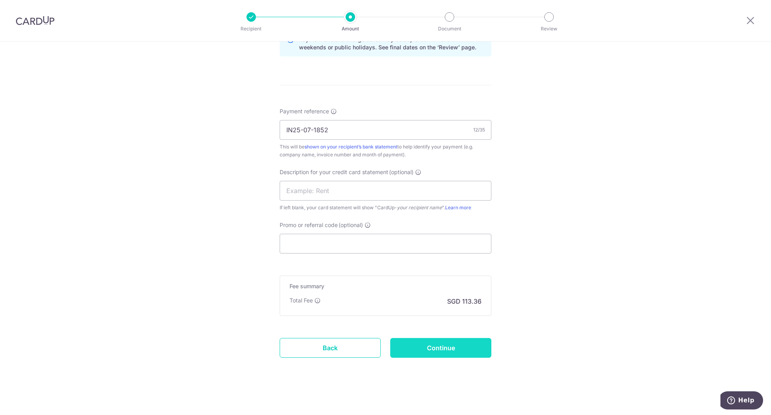
click at [446, 347] on input "Continue" at bounding box center [440, 348] width 101 height 20
type input "Create Schedule"
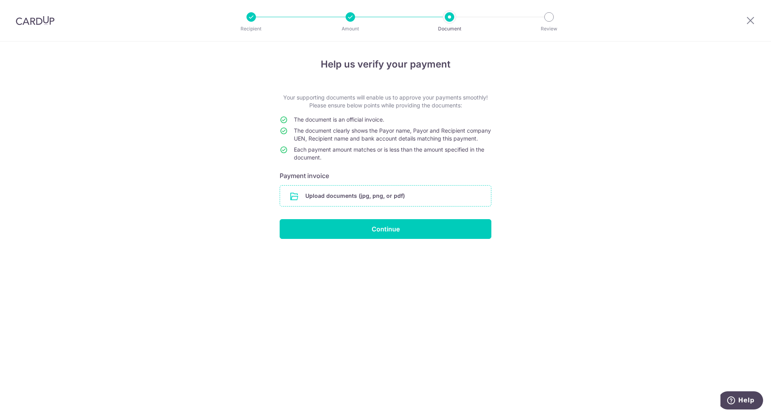
click at [386, 203] on input "file" at bounding box center [385, 196] width 211 height 21
click at [748, 18] on icon at bounding box center [750, 20] width 9 height 10
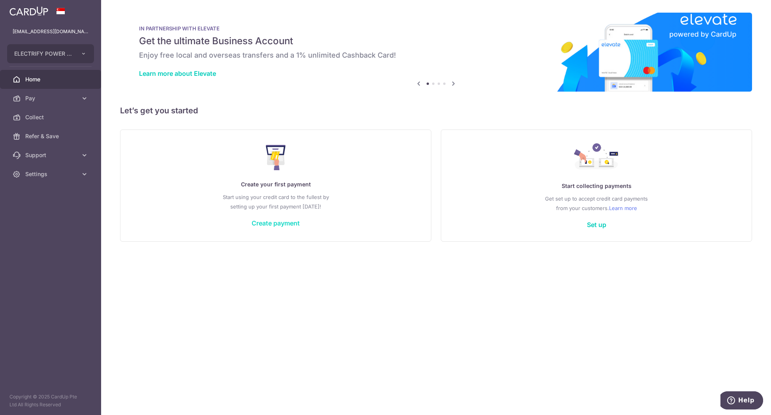
click at [291, 220] on link "Create payment" at bounding box center [276, 223] width 48 height 8
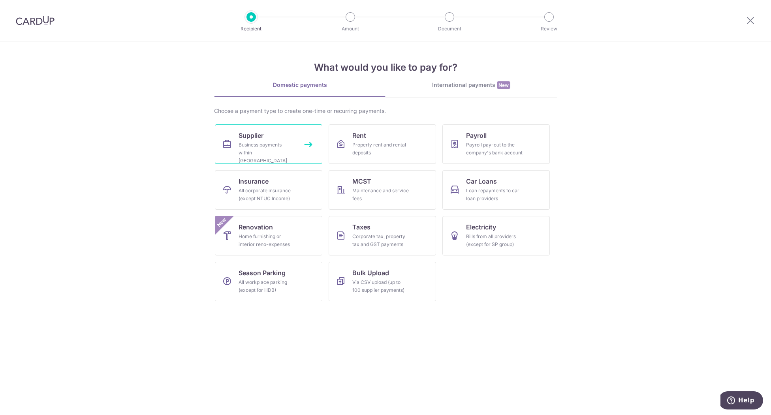
click at [272, 145] on div "Business payments within [GEOGRAPHIC_DATA]" at bounding box center [267, 153] width 57 height 24
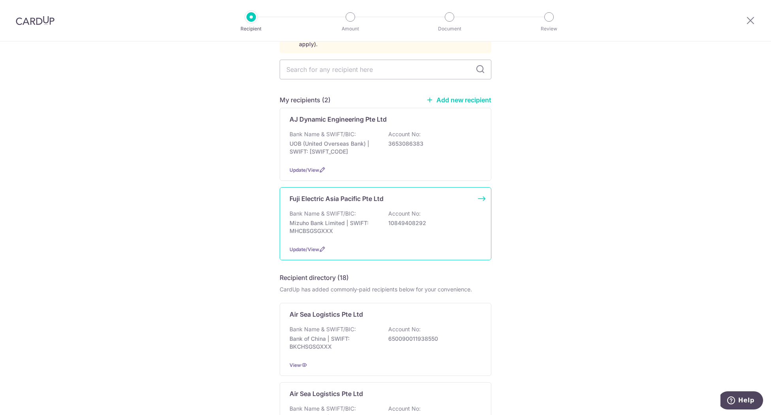
scroll to position [105, 0]
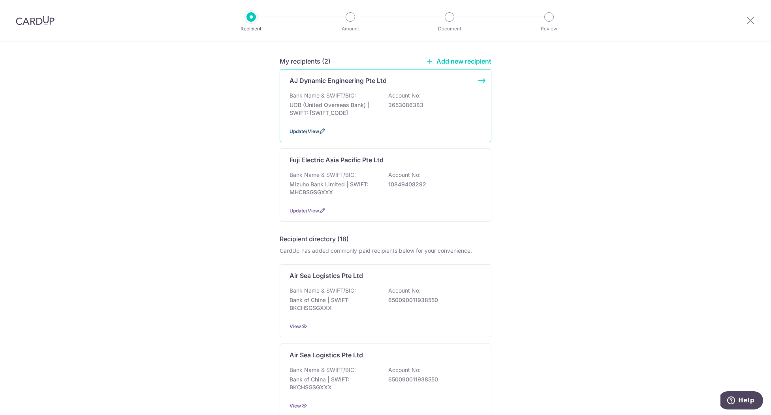
click at [315, 128] on span "Update/View" at bounding box center [305, 131] width 30 height 6
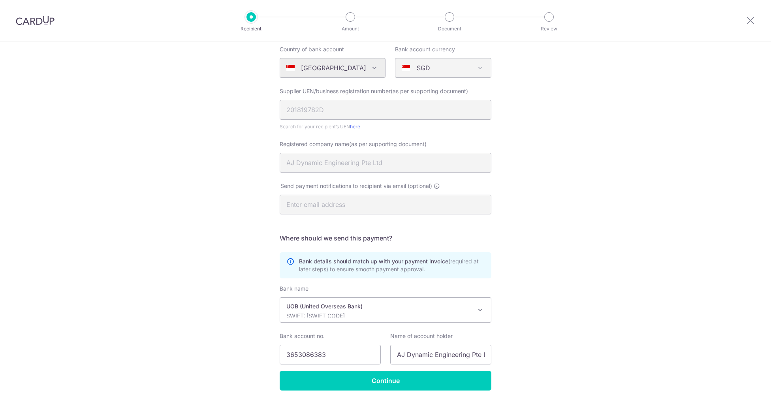
scroll to position [93, 0]
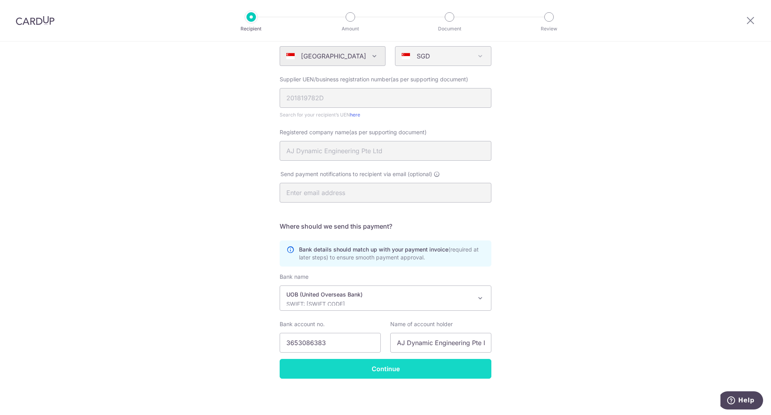
click at [392, 362] on input "Continue" at bounding box center [386, 369] width 212 height 20
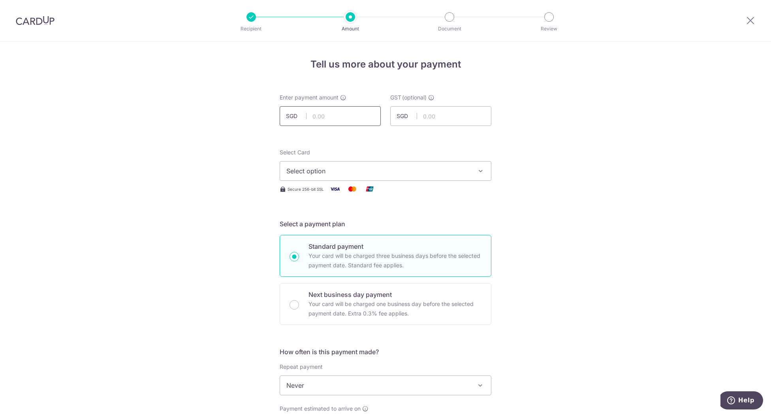
click at [338, 113] on input "text" at bounding box center [330, 116] width 101 height 20
type input "4,360.00"
type input "IN25-07-1852"
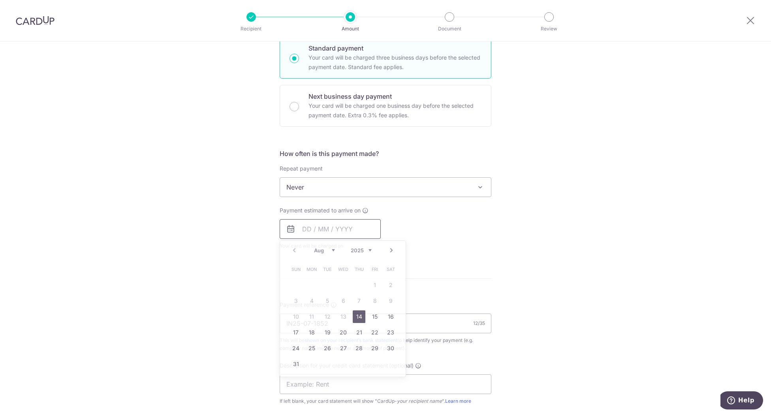
type input "4,360.00"
click at [510, 161] on div "Tell us more about your payment Enter payment amount SGD 4,360.00 4360.00 GST (…" at bounding box center [385, 226] width 771 height 767
click at [354, 225] on input "text" at bounding box center [330, 229] width 101 height 20
click at [359, 318] on link "14" at bounding box center [359, 316] width 13 height 13
type input "[DATE]"
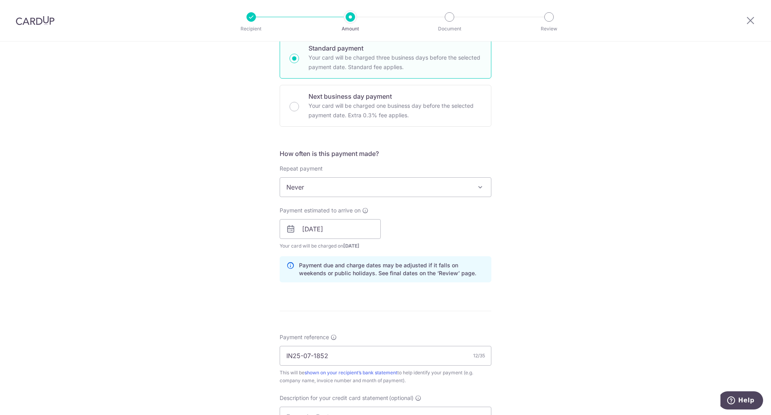
click at [557, 227] on div "Tell us more about your payment Enter payment amount SGD 4,360.00 4360.00 GST (…" at bounding box center [385, 243] width 771 height 800
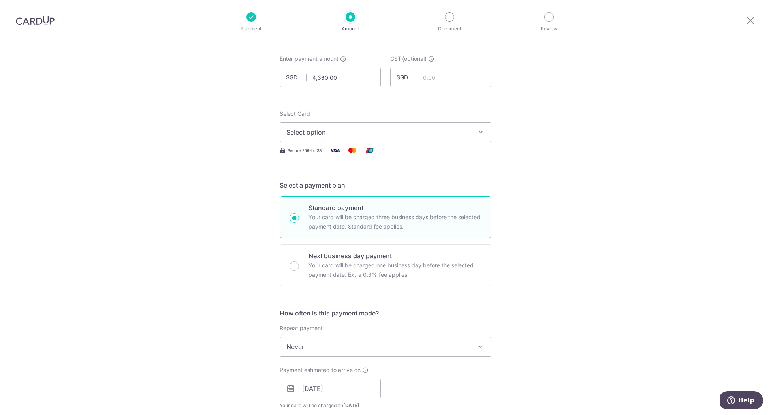
scroll to position [0, 0]
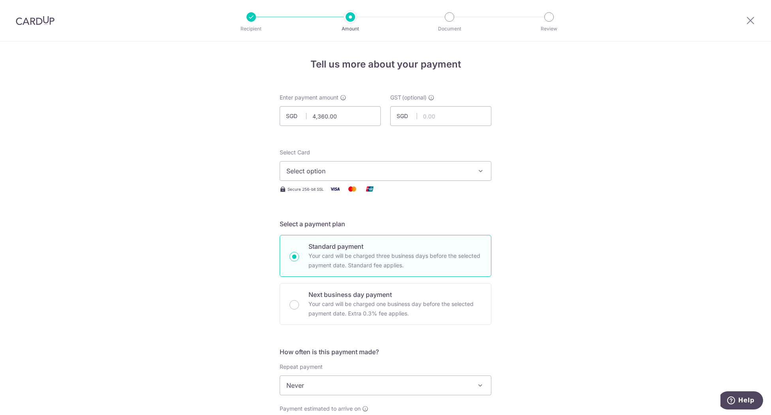
click at [444, 176] on button "Select option" at bounding box center [386, 171] width 212 height 20
click at [412, 221] on link "**** 8710" at bounding box center [385, 227] width 211 height 19
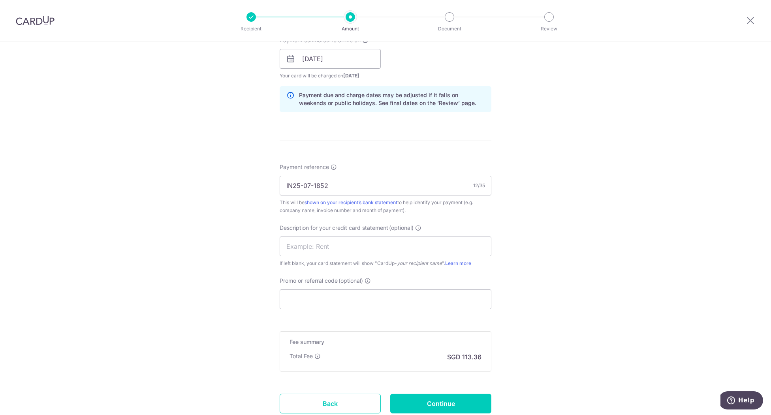
scroll to position [424, 0]
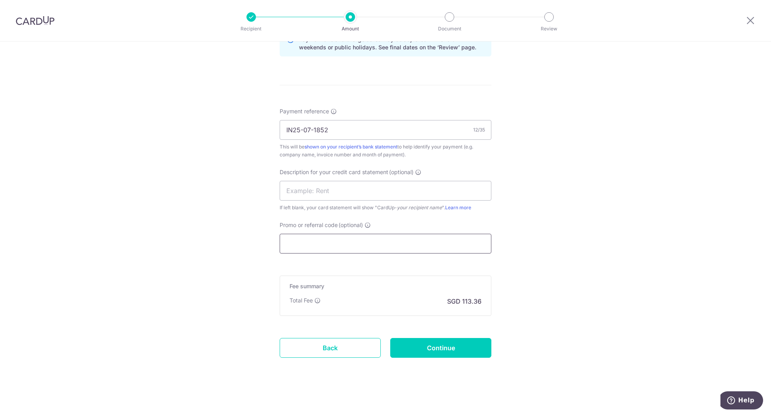
click at [383, 249] on input "Promo or referral code (optional)" at bounding box center [386, 244] width 212 height 20
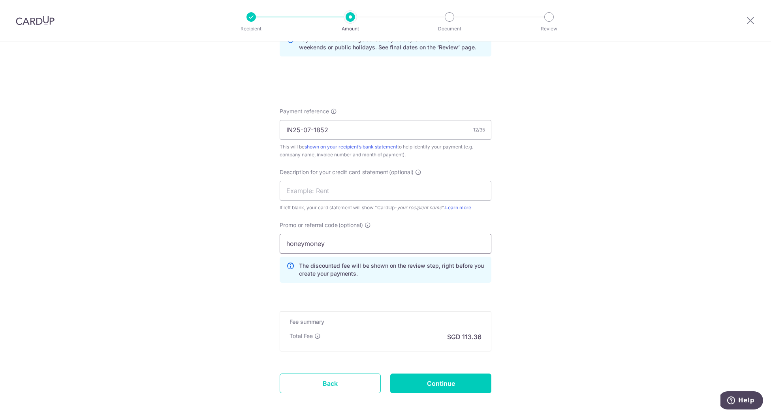
type input "honeymoney"
click at [587, 275] on div "Tell us more about your payment Enter payment amount SGD 4,360.00 4360.00 GST (…" at bounding box center [385, 34] width 771 height 835
click at [438, 382] on input "Continue" at bounding box center [440, 384] width 101 height 20
type input "Create Schedule"
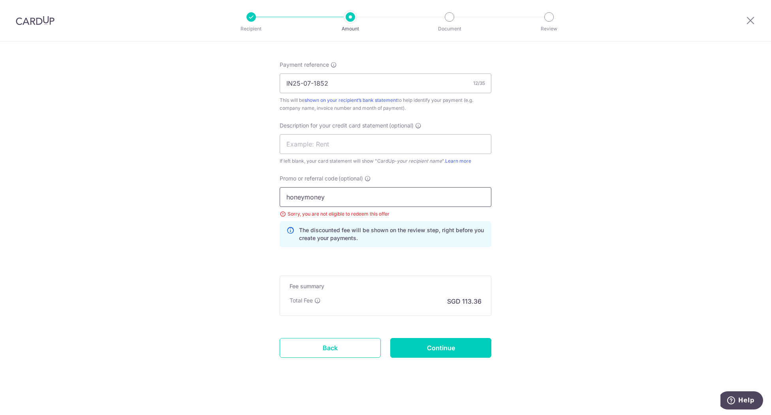
drag, startPoint x: 331, startPoint y: 200, endPoint x: 276, endPoint y: 207, distance: 54.5
click at [276, 207] on div "Promo or referral code (optional) honeymoney Sorry, you are not eligible to red…" at bounding box center [385, 214] width 221 height 79
type input "sethisfy"
click at [446, 350] on input "Continue" at bounding box center [440, 348] width 101 height 20
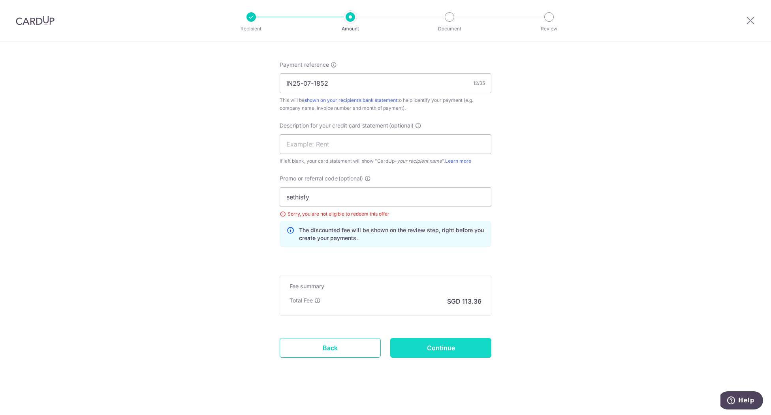
type input "Update Schedule"
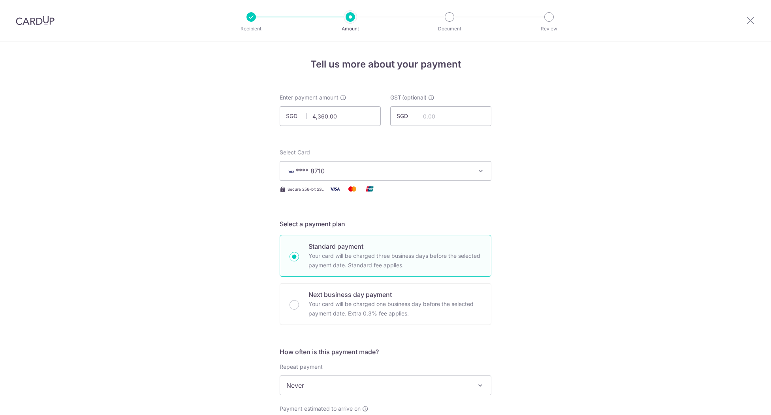
scroll to position [471, 0]
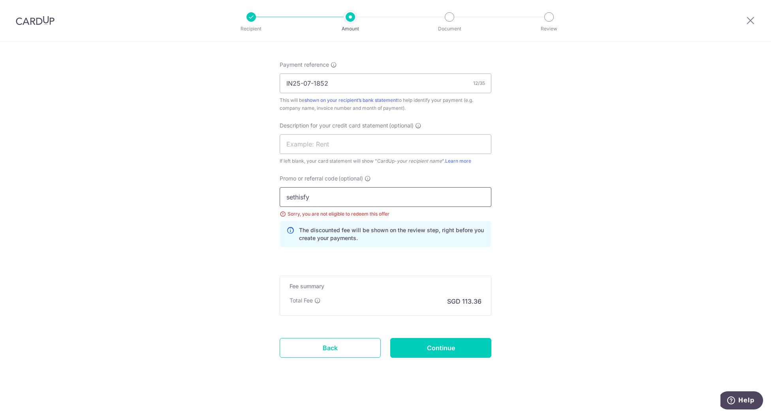
drag, startPoint x: 291, startPoint y: 194, endPoint x: 248, endPoint y: 194, distance: 43.1
type input "milelion"
click at [442, 346] on input "Continue" at bounding box center [440, 348] width 101 height 20
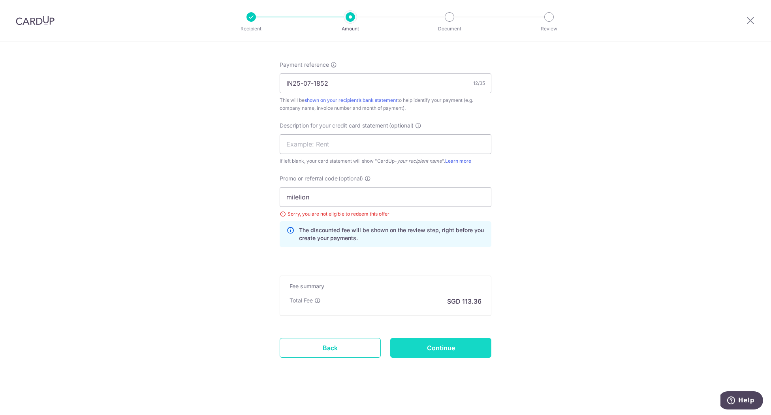
type input "Update Schedule"
click at [329, 193] on input "milelion" at bounding box center [386, 197] width 212 height 20
click at [453, 344] on input "Continue" at bounding box center [440, 348] width 101 height 20
type input "Update Schedule"
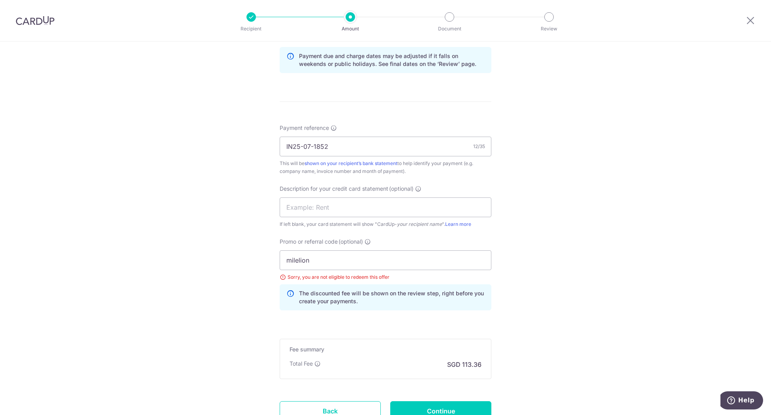
scroll to position [471, 0]
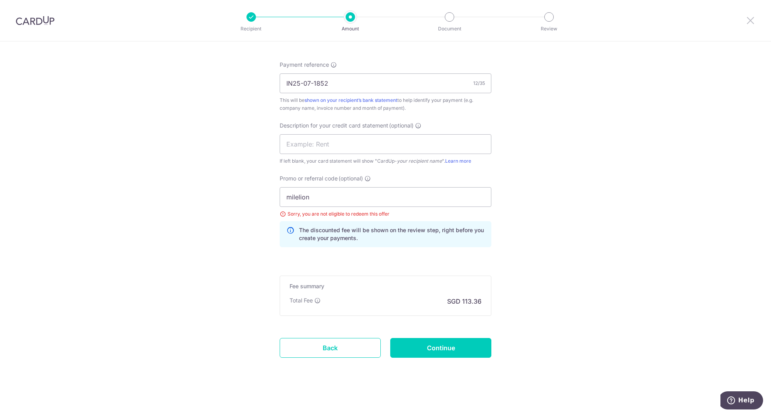
drag, startPoint x: 754, startPoint y: 20, endPoint x: 438, endPoint y: 39, distance: 316.2
click at [754, 20] on icon at bounding box center [750, 20] width 9 height 10
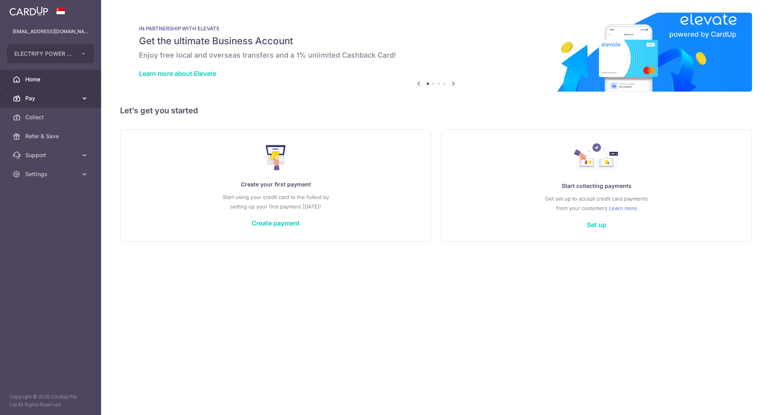
click at [51, 99] on span "Pay" at bounding box center [51, 98] width 52 height 8
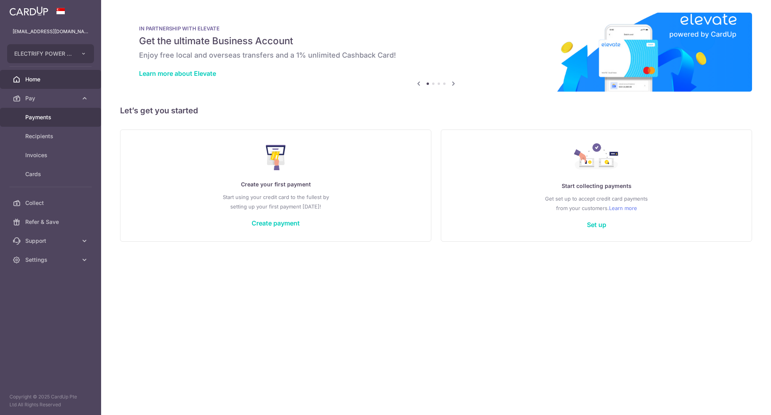
click at [43, 120] on span "Payments" at bounding box center [51, 117] width 52 height 8
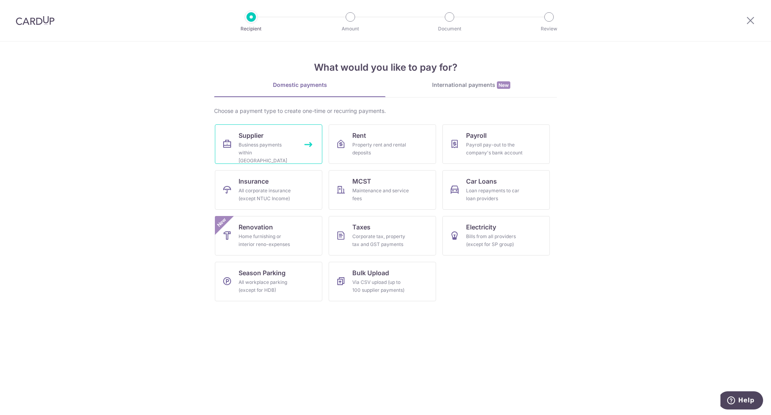
click at [258, 138] on span "Supplier" at bounding box center [251, 135] width 25 height 9
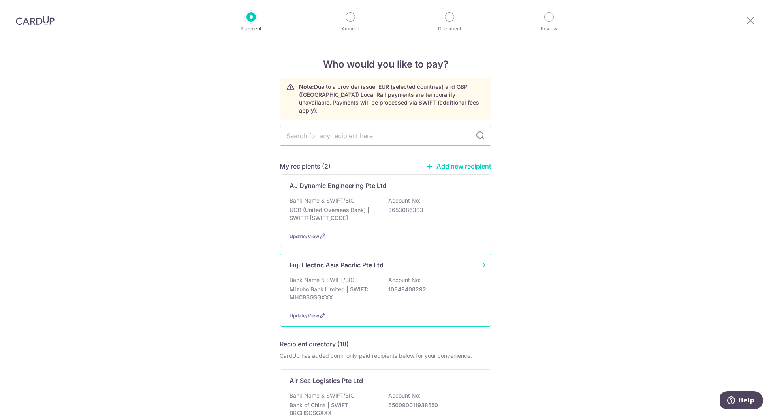
drag, startPoint x: 416, startPoint y: 226, endPoint x: 403, endPoint y: 260, distance: 36.5
drag, startPoint x: 405, startPoint y: 260, endPoint x: 572, endPoint y: 284, distance: 168.0
click at [315, 313] on span "Update/View" at bounding box center [305, 316] width 30 height 6
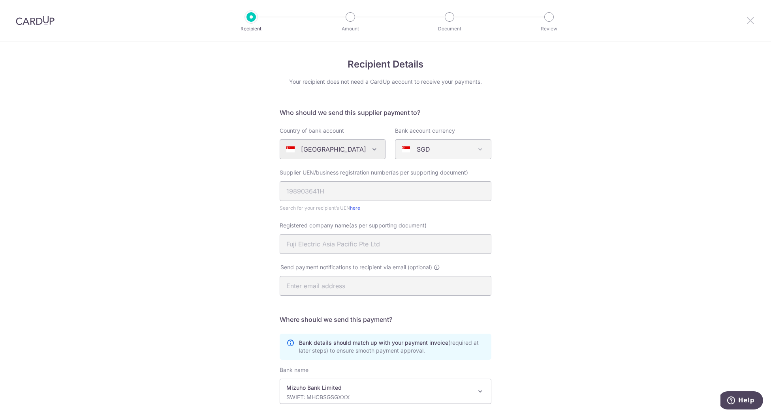
click at [751, 21] on icon at bounding box center [750, 20] width 9 height 10
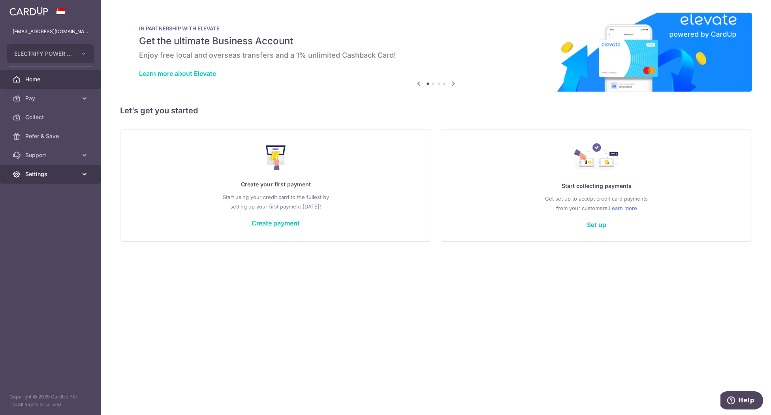
click at [51, 174] on span "Settings" at bounding box center [51, 174] width 52 height 8
click at [42, 194] on span "Account" at bounding box center [51, 193] width 52 height 8
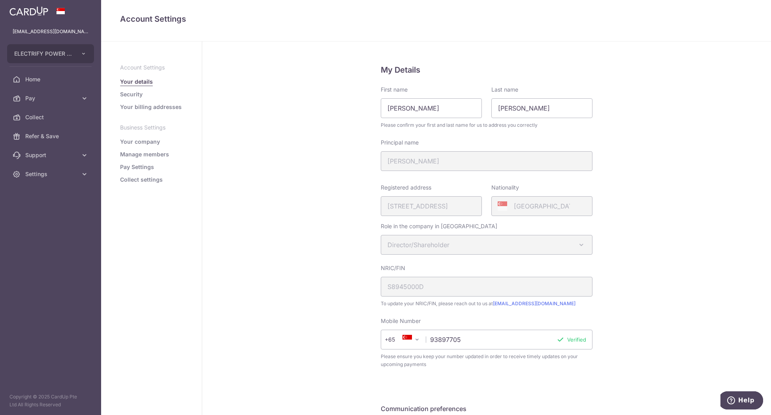
click at [151, 106] on link "Your billing addresses" at bounding box center [151, 107] width 62 height 8
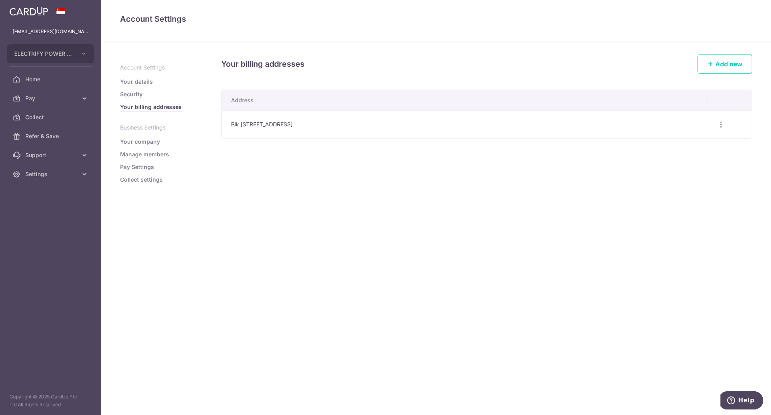
click at [147, 155] on link "Manage members" at bounding box center [144, 154] width 49 height 8
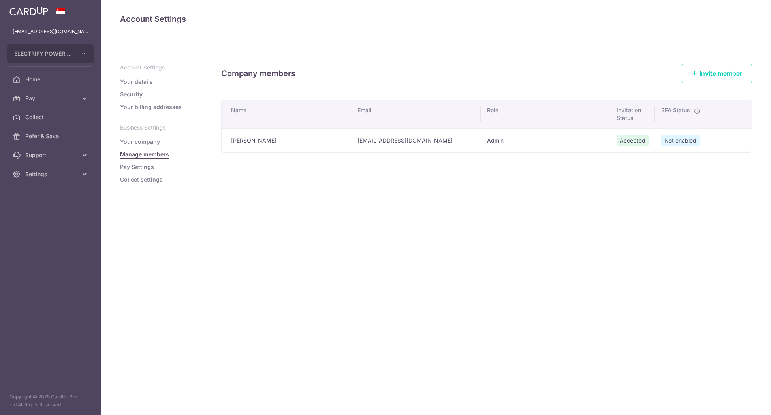
click at [147, 164] on link "Pay Settings" at bounding box center [137, 167] width 34 height 8
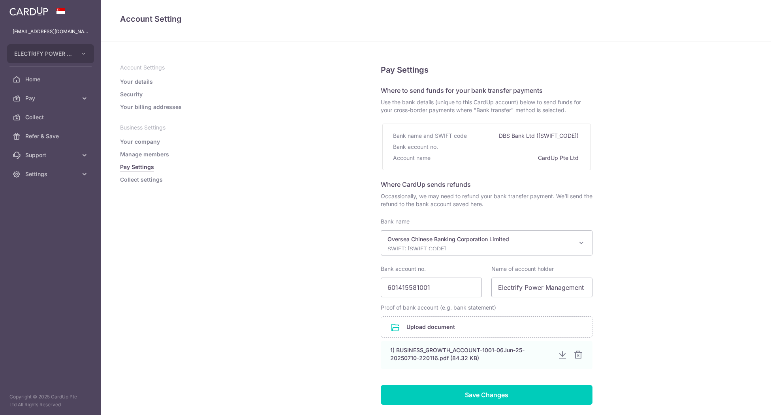
select select "12"
click at [138, 109] on link "Your billing addresses" at bounding box center [151, 107] width 62 height 8
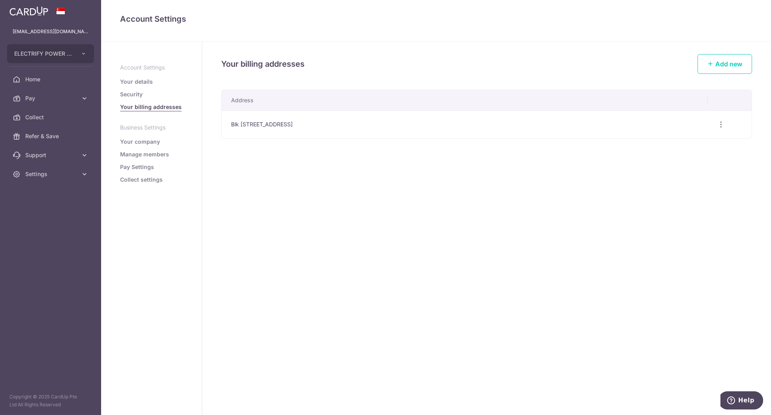
click at [148, 93] on li "Security" at bounding box center [151, 94] width 63 height 8
click at [138, 93] on link "Security" at bounding box center [131, 94] width 23 height 8
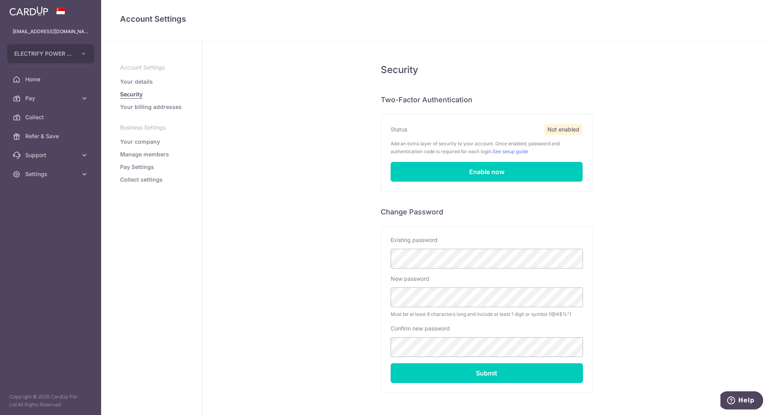
click at [139, 78] on link "Your details" at bounding box center [136, 82] width 33 height 8
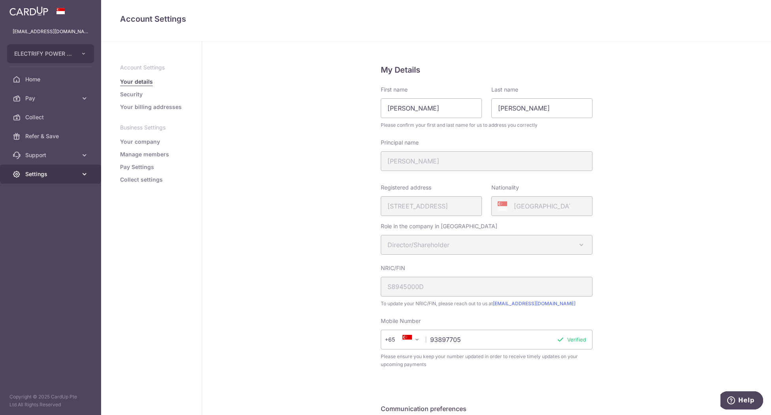
click at [35, 177] on span "Settings" at bounding box center [51, 174] width 52 height 8
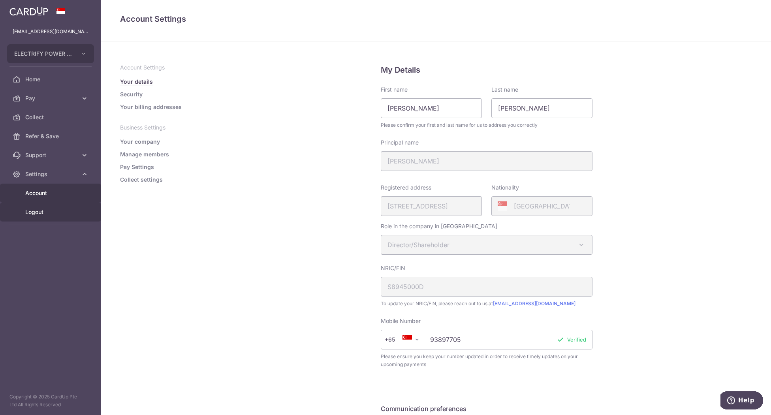
click at [45, 212] on span "Logout" at bounding box center [51, 212] width 52 height 8
